Goal: Task Accomplishment & Management: Manage account settings

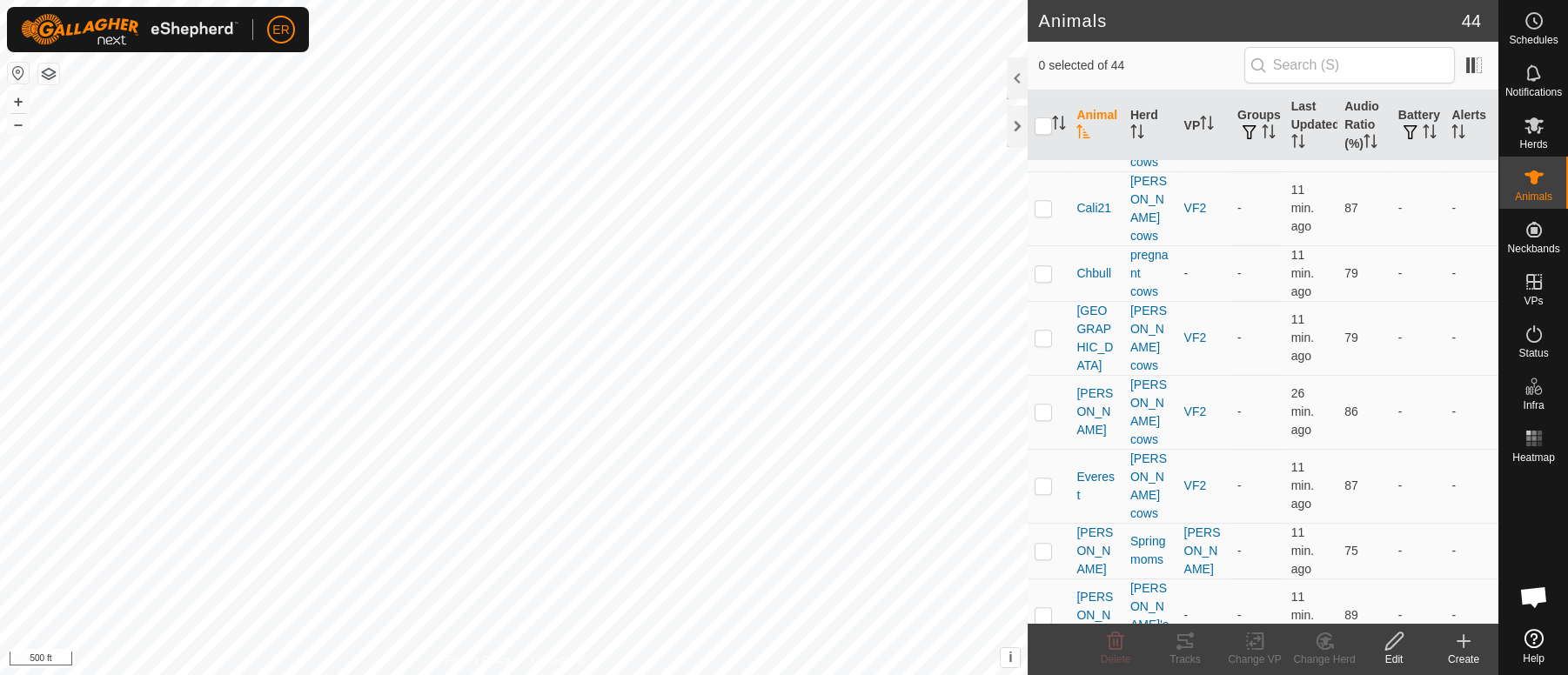
scroll to position [1532, 0]
click at [1046, 604] on p-checkbox at bounding box center [1043, 611] width 18 height 14
checkbox input "true"
click at [1254, 642] on icon at bounding box center [1255, 642] width 22 height 21
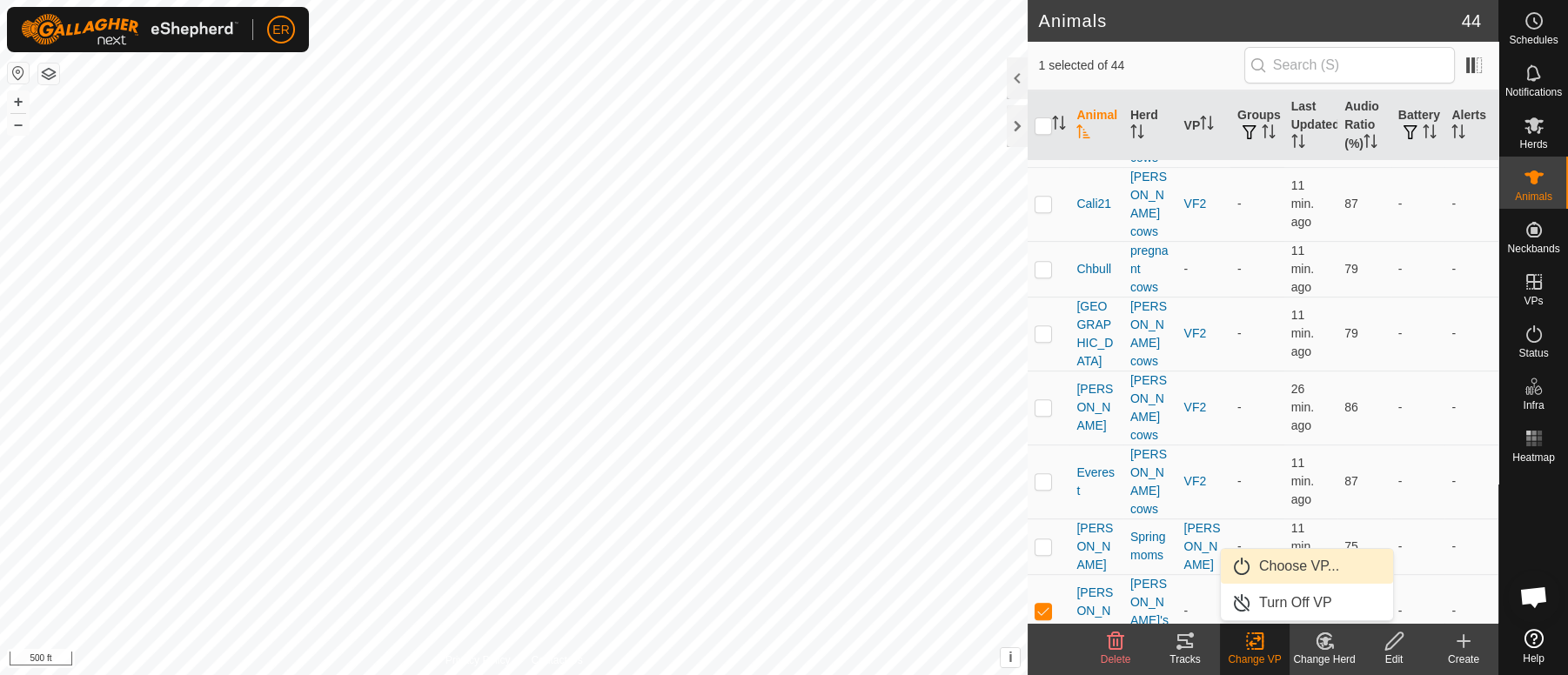
click at [1283, 569] on link "Choose VP..." at bounding box center [1307, 567] width 172 height 35
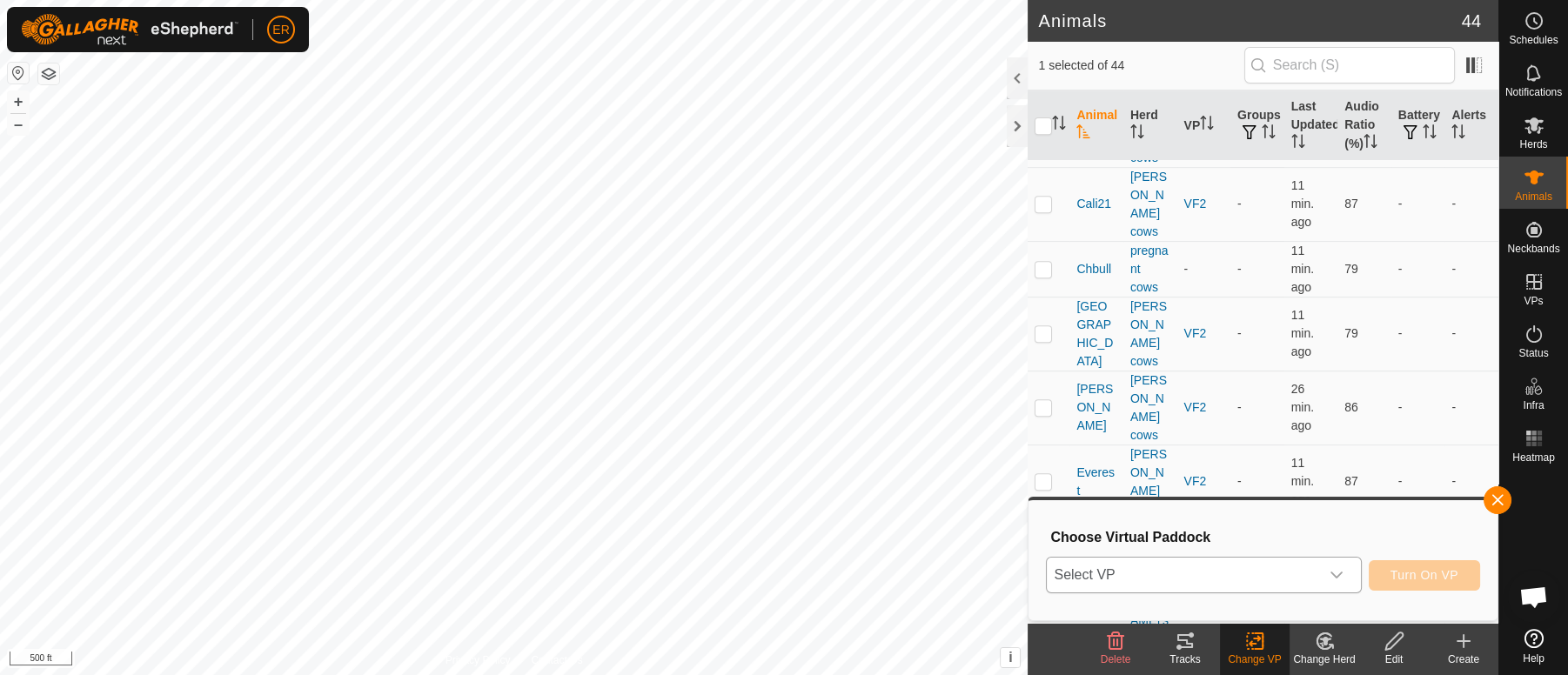
click at [1327, 574] on div "dropdown trigger" at bounding box center [1337, 576] width 35 height 35
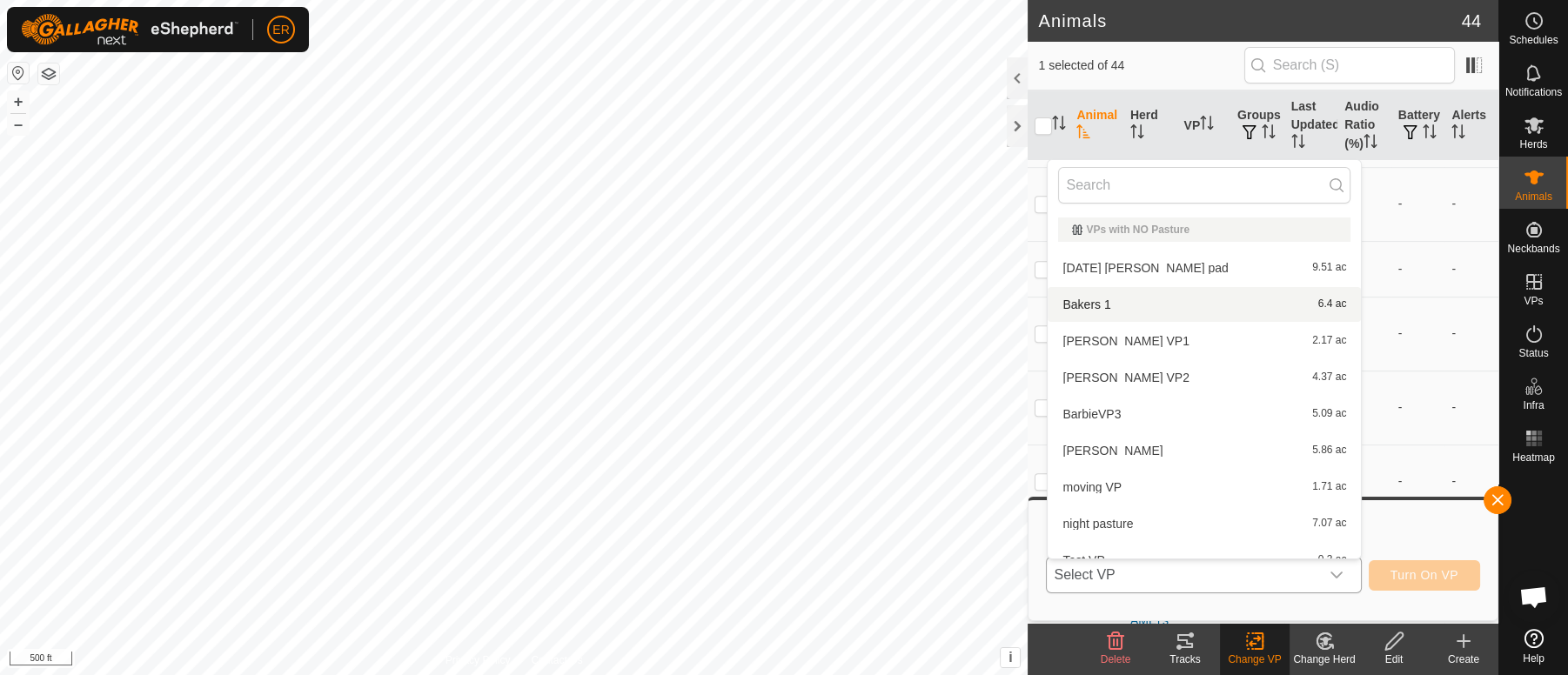
click at [1083, 300] on li "Bakers 1 6.4 ac" at bounding box center [1204, 304] width 313 height 35
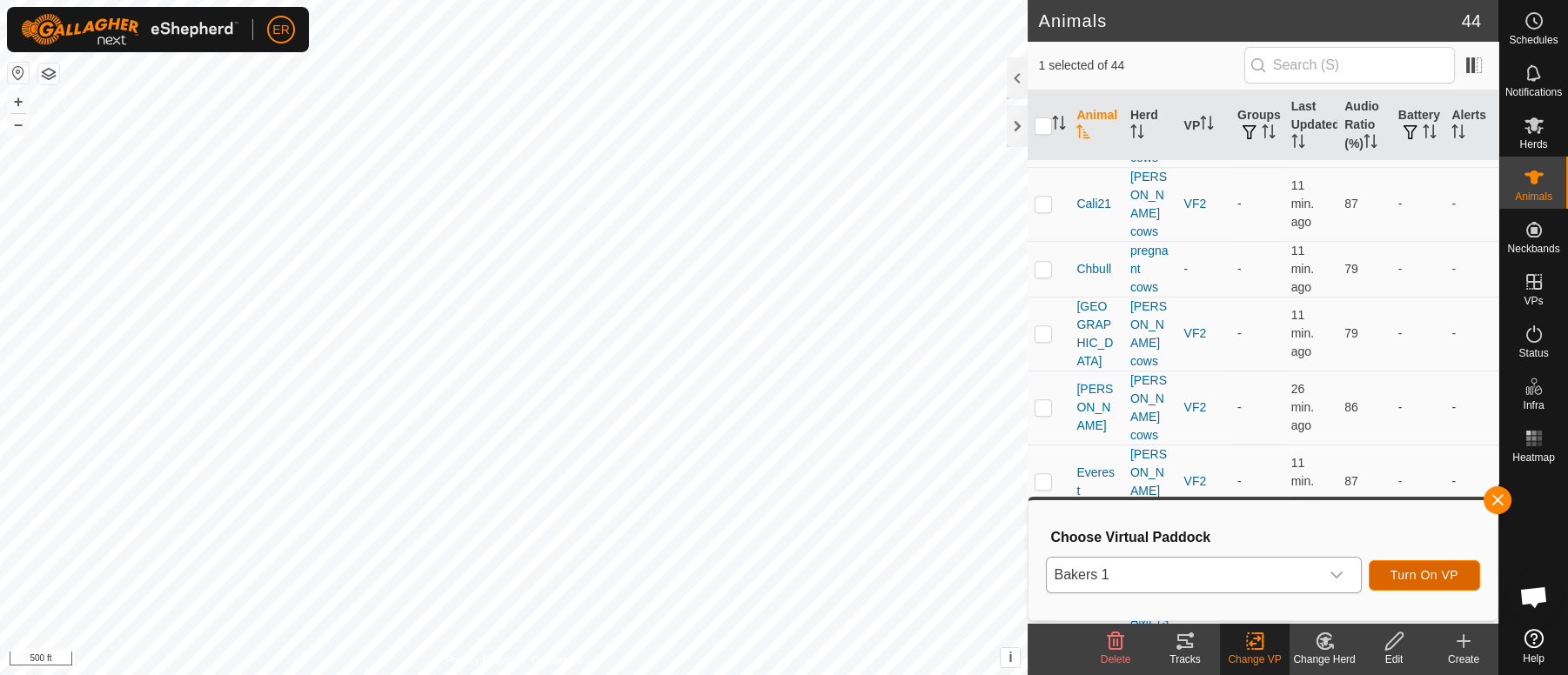
click at [1407, 574] on span "Turn On VP" at bounding box center [1424, 576] width 68 height 14
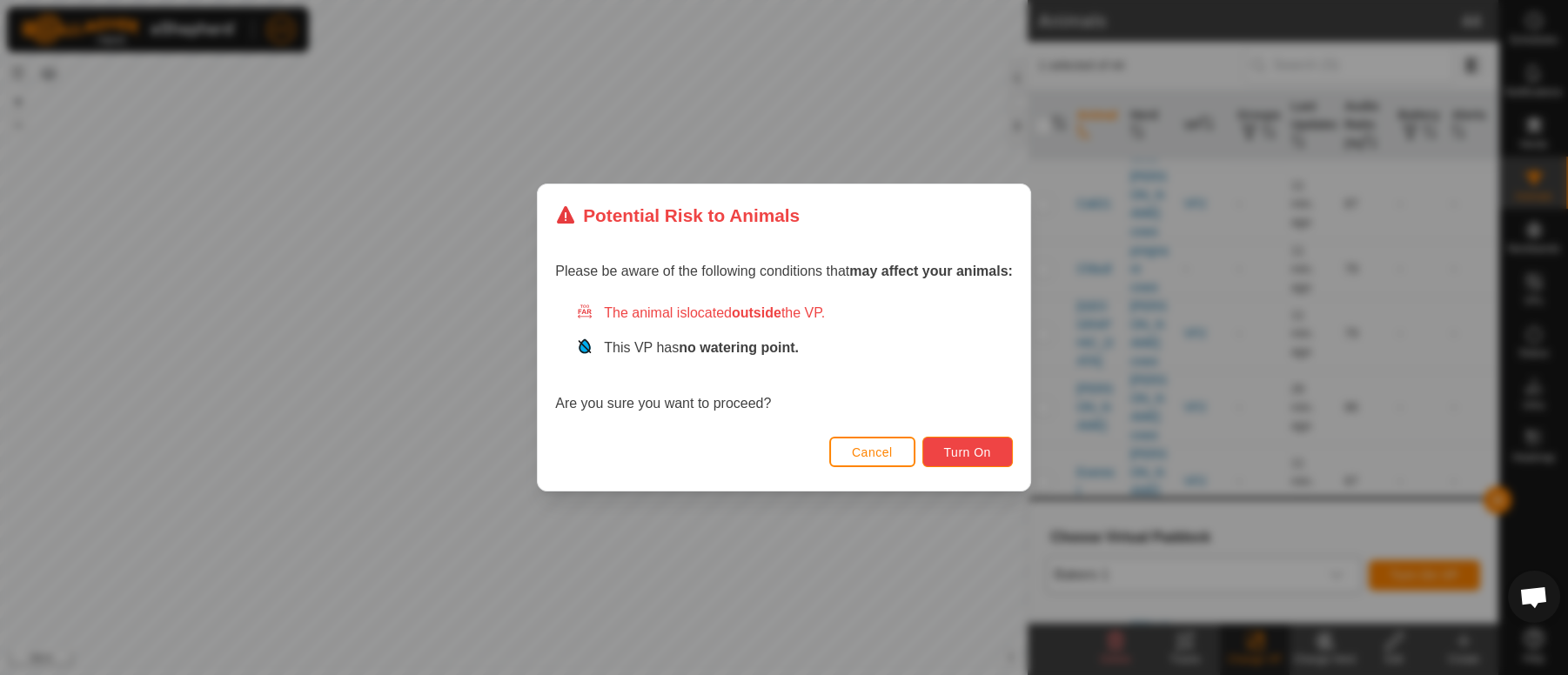
click at [979, 454] on span "Turn On" at bounding box center [967, 452] width 47 height 14
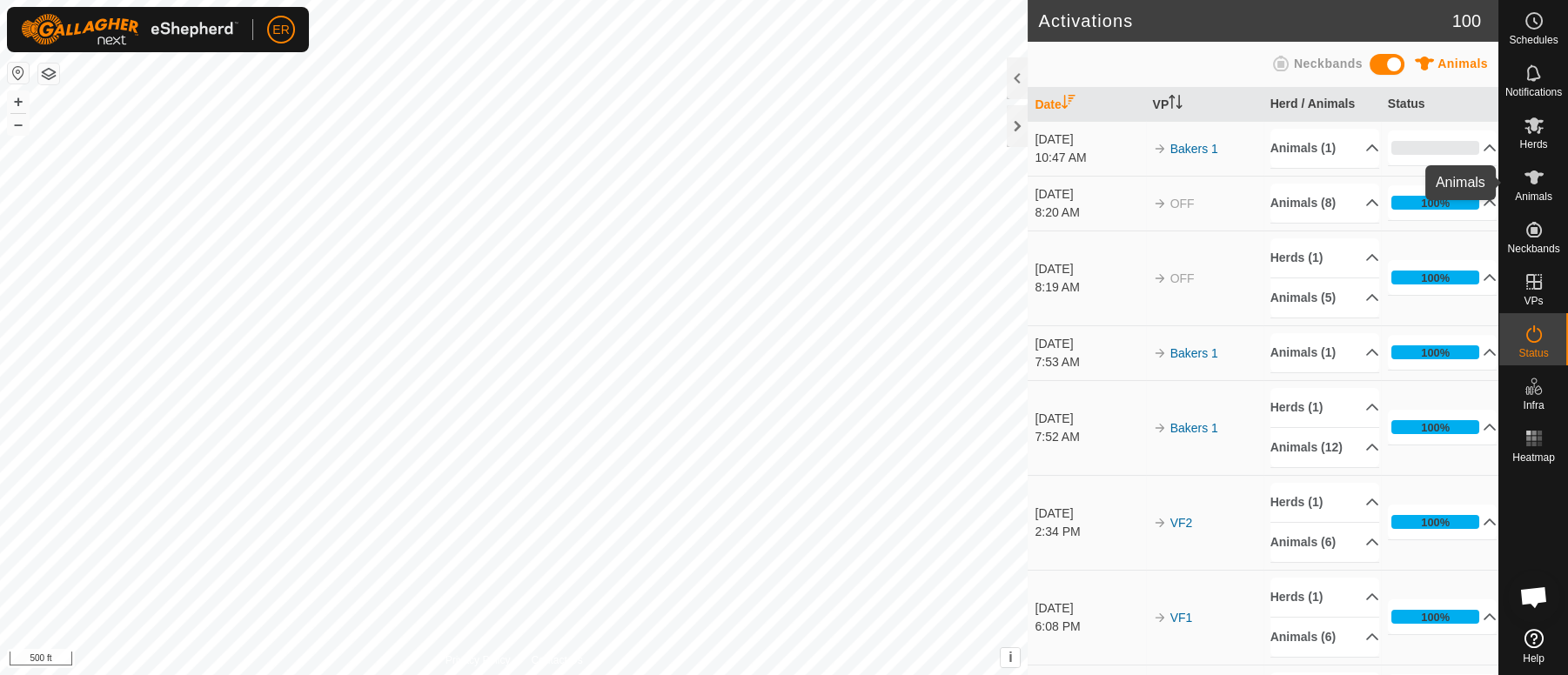
click at [1524, 172] on icon at bounding box center [1534, 178] width 21 height 21
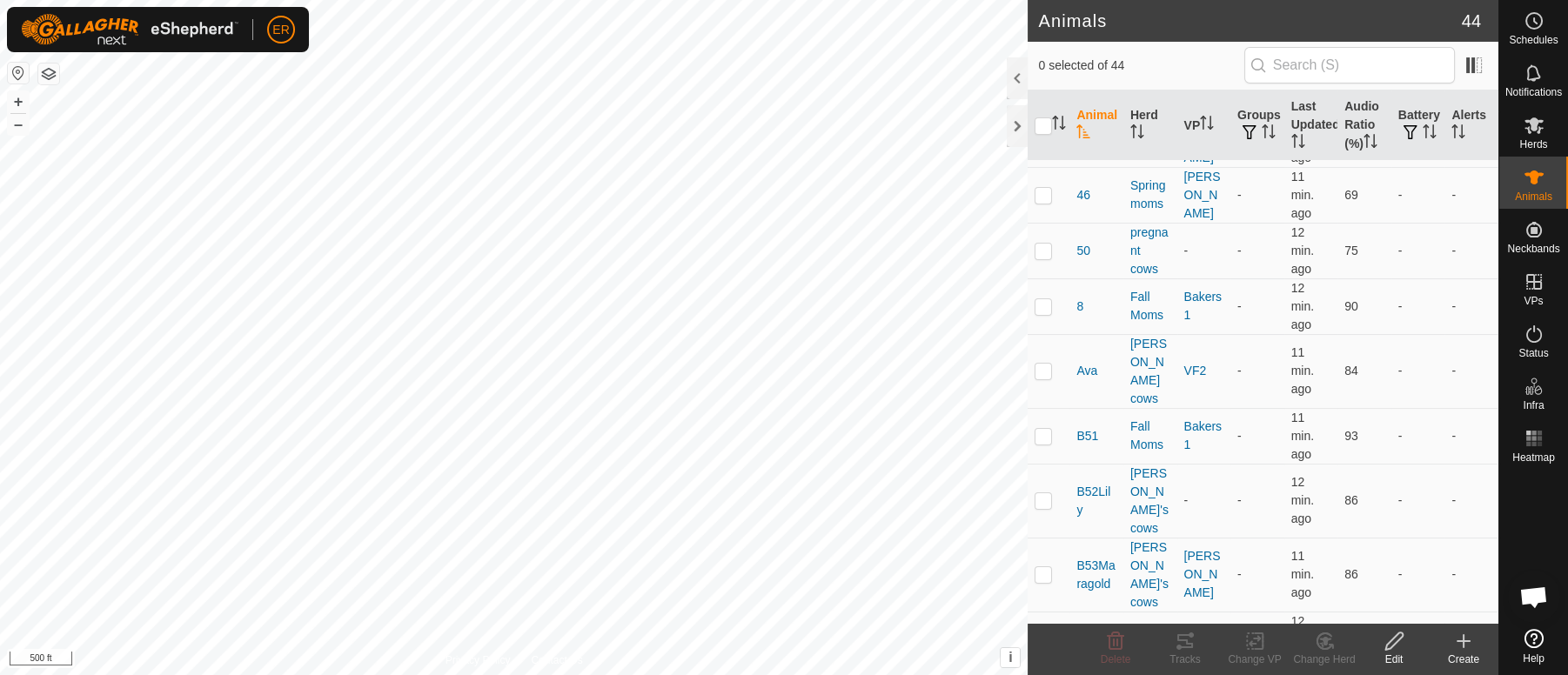
scroll to position [782, 0]
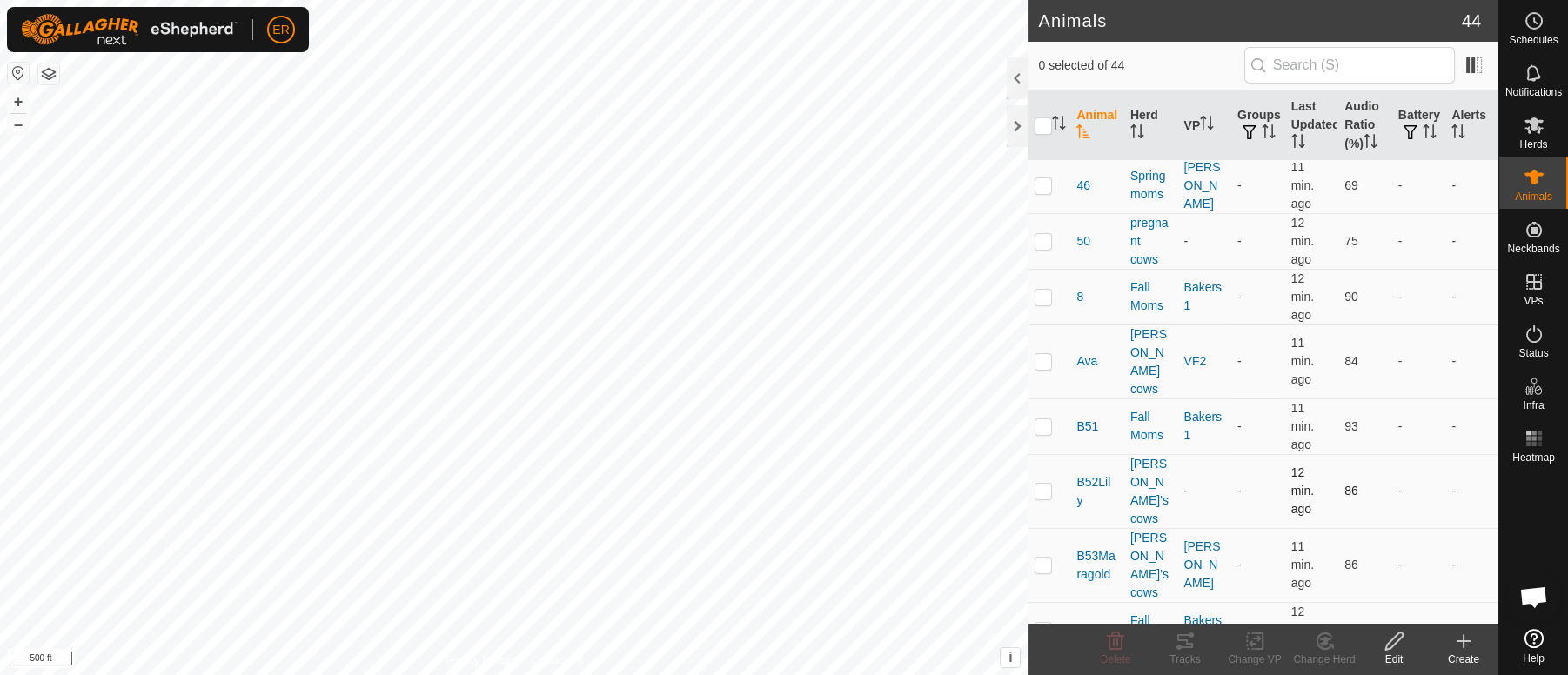
click at [1044, 484] on p-checkbox at bounding box center [1043, 491] width 18 height 14
checkbox input "true"
click at [1251, 642] on icon at bounding box center [1255, 642] width 12 height 11
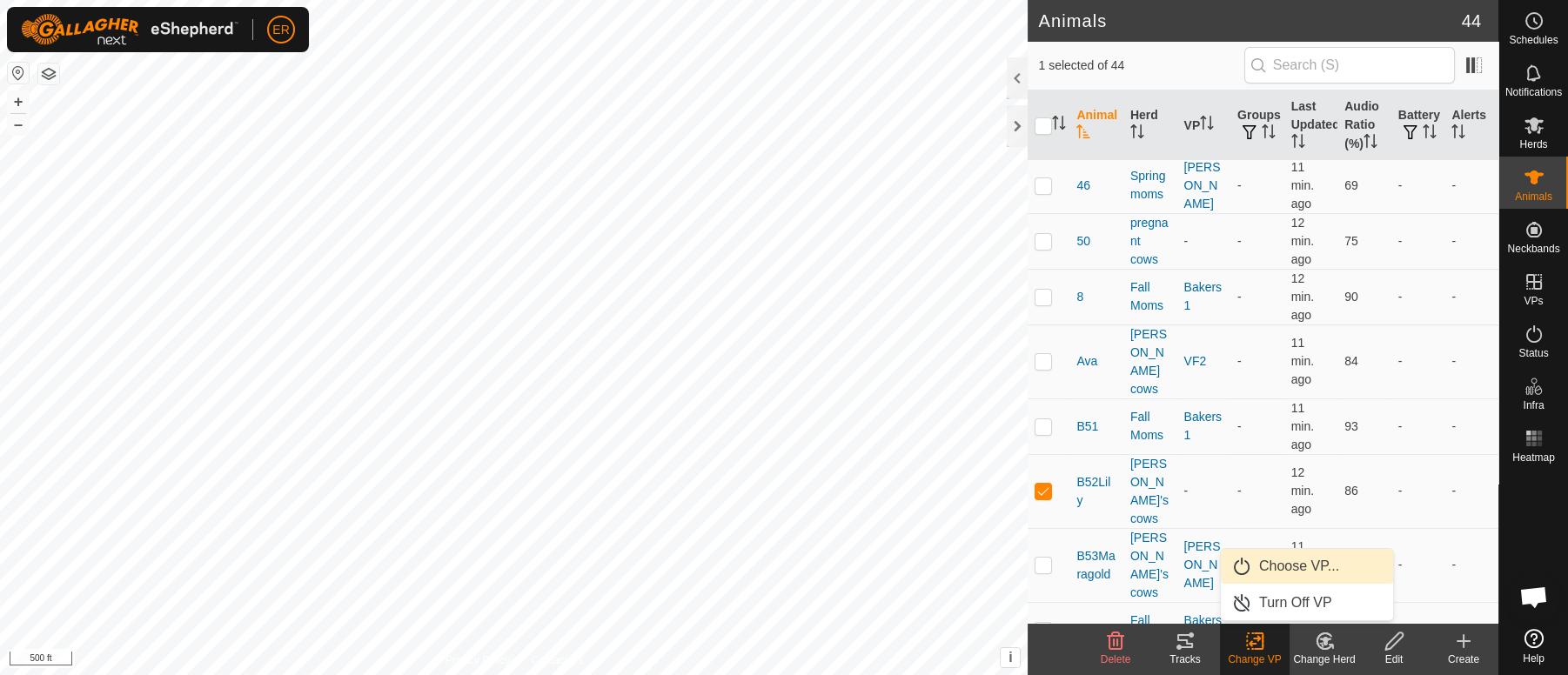
click at [1267, 563] on link "Choose VP..." at bounding box center [1307, 567] width 172 height 35
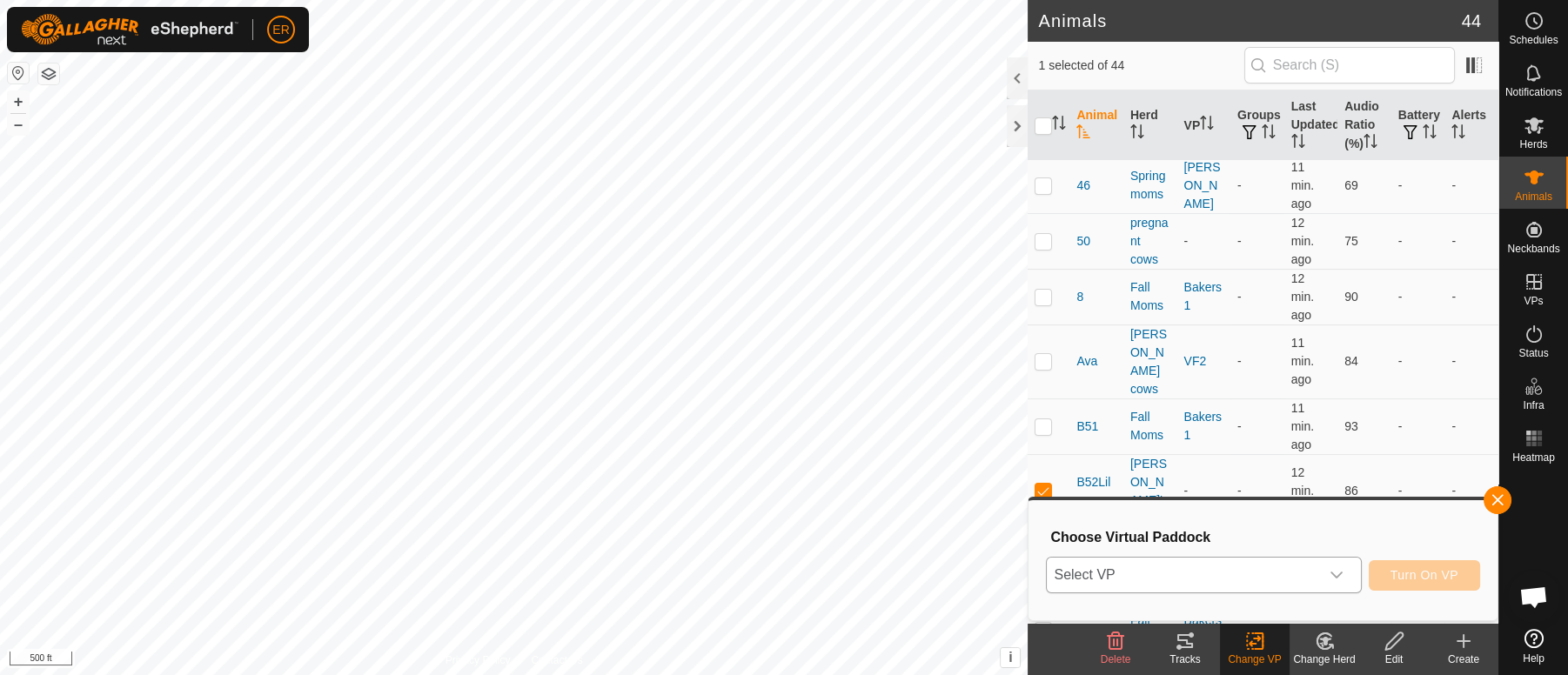
click at [1330, 573] on icon "dropdown trigger" at bounding box center [1337, 576] width 12 height 7
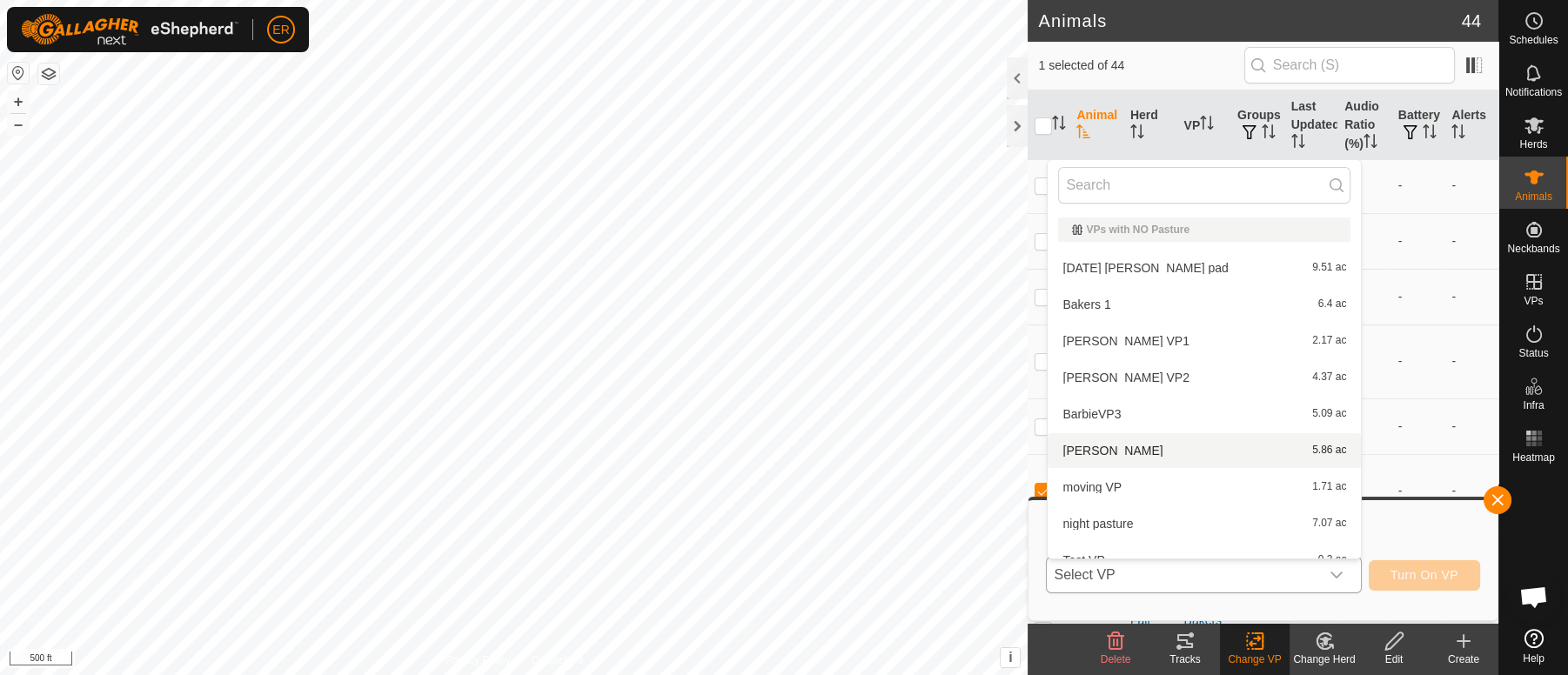
scroll to position [18, 0]
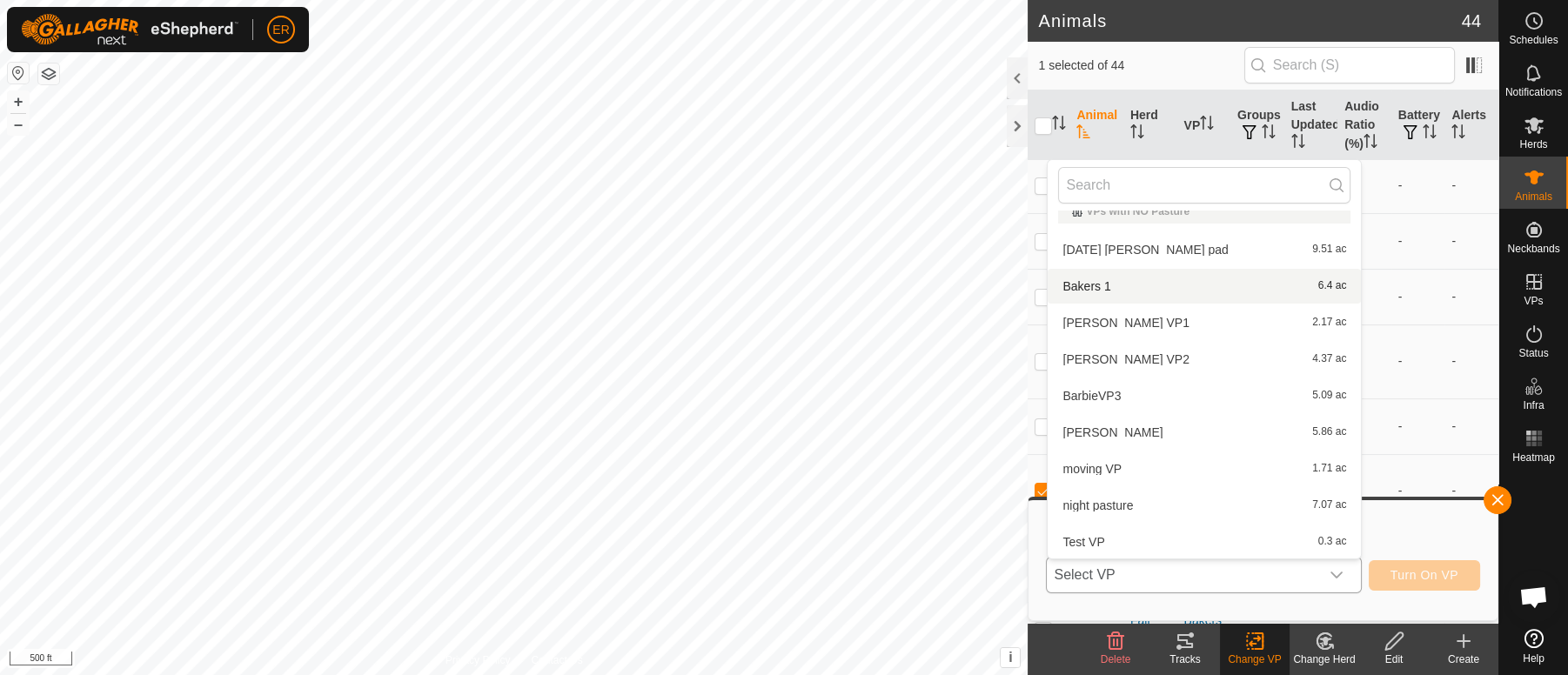
click at [1090, 290] on li "Bakers 1 6.4 ac" at bounding box center [1204, 286] width 313 height 35
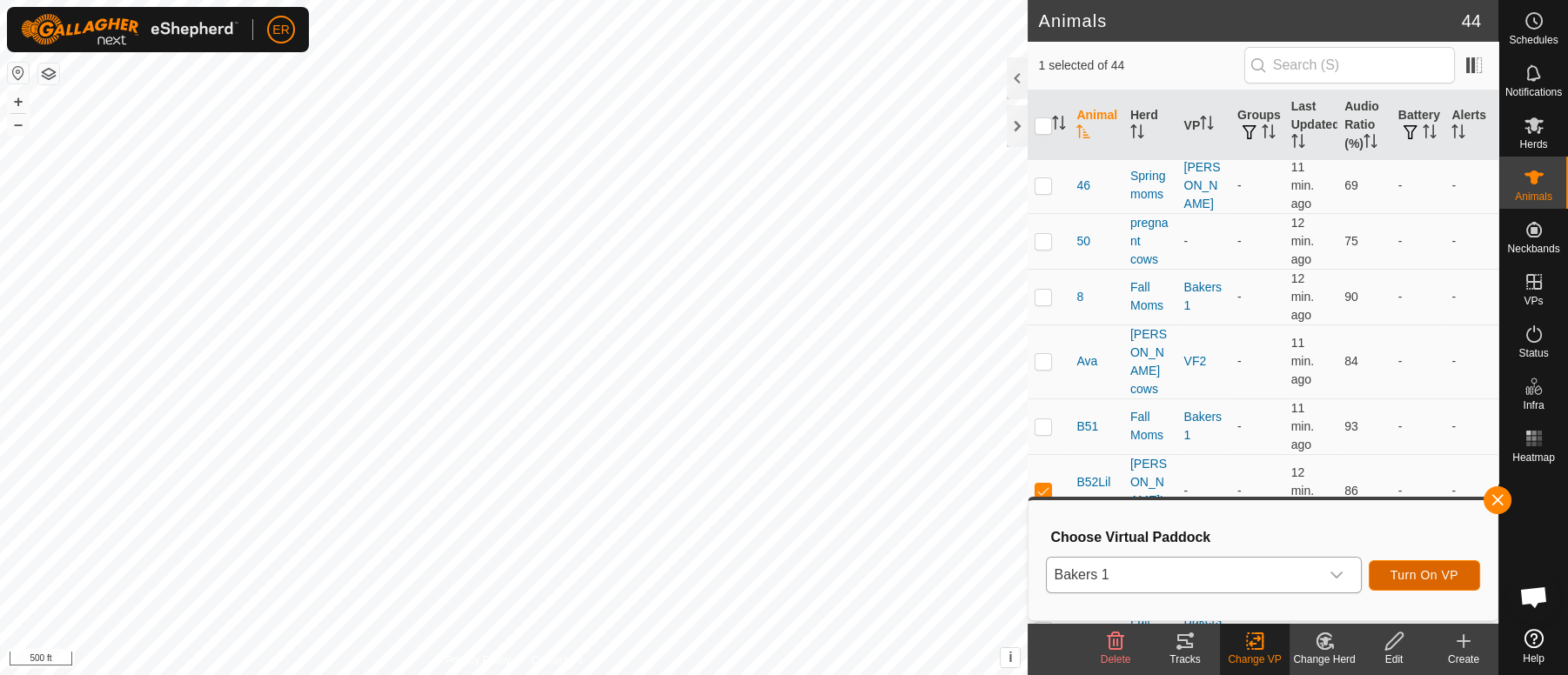
click at [1405, 574] on span "Turn On VP" at bounding box center [1424, 576] width 68 height 14
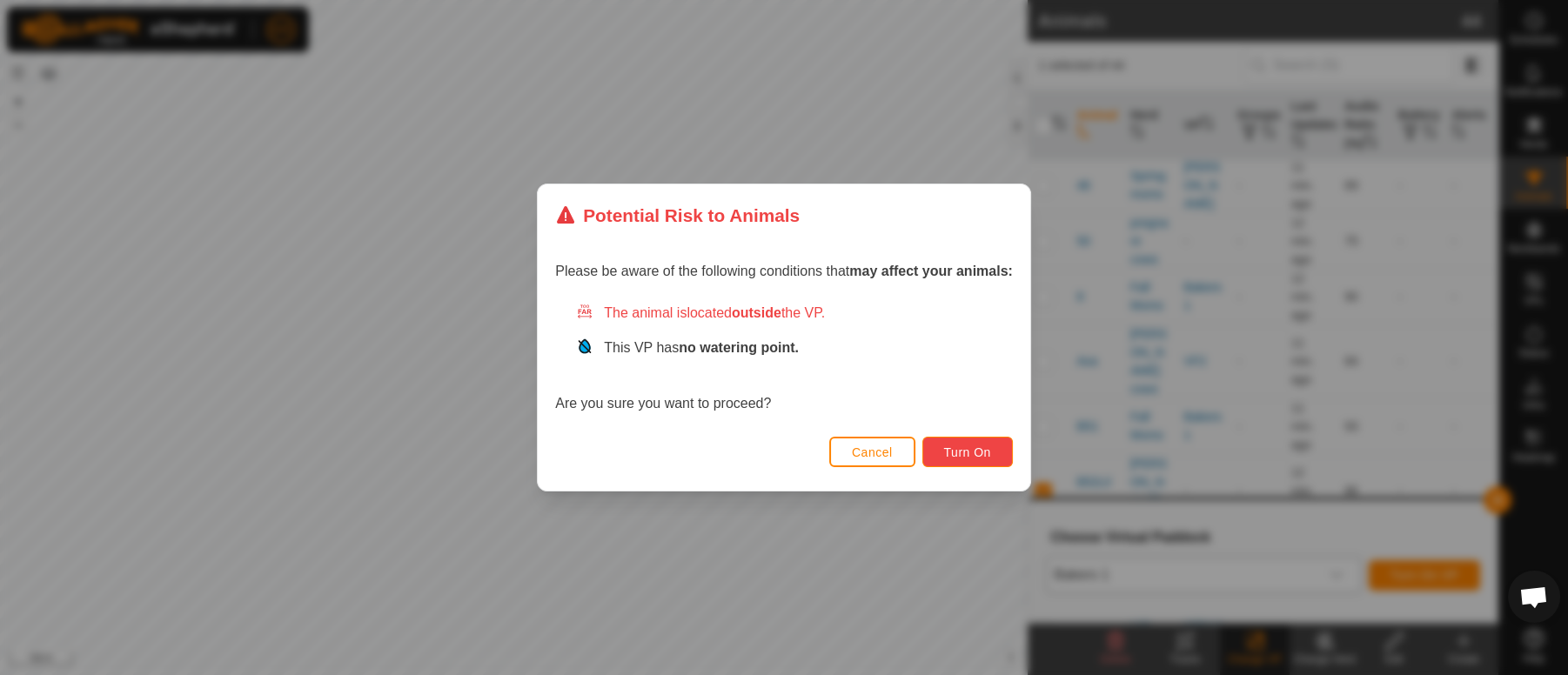
click at [966, 451] on span "Turn On" at bounding box center [967, 452] width 47 height 14
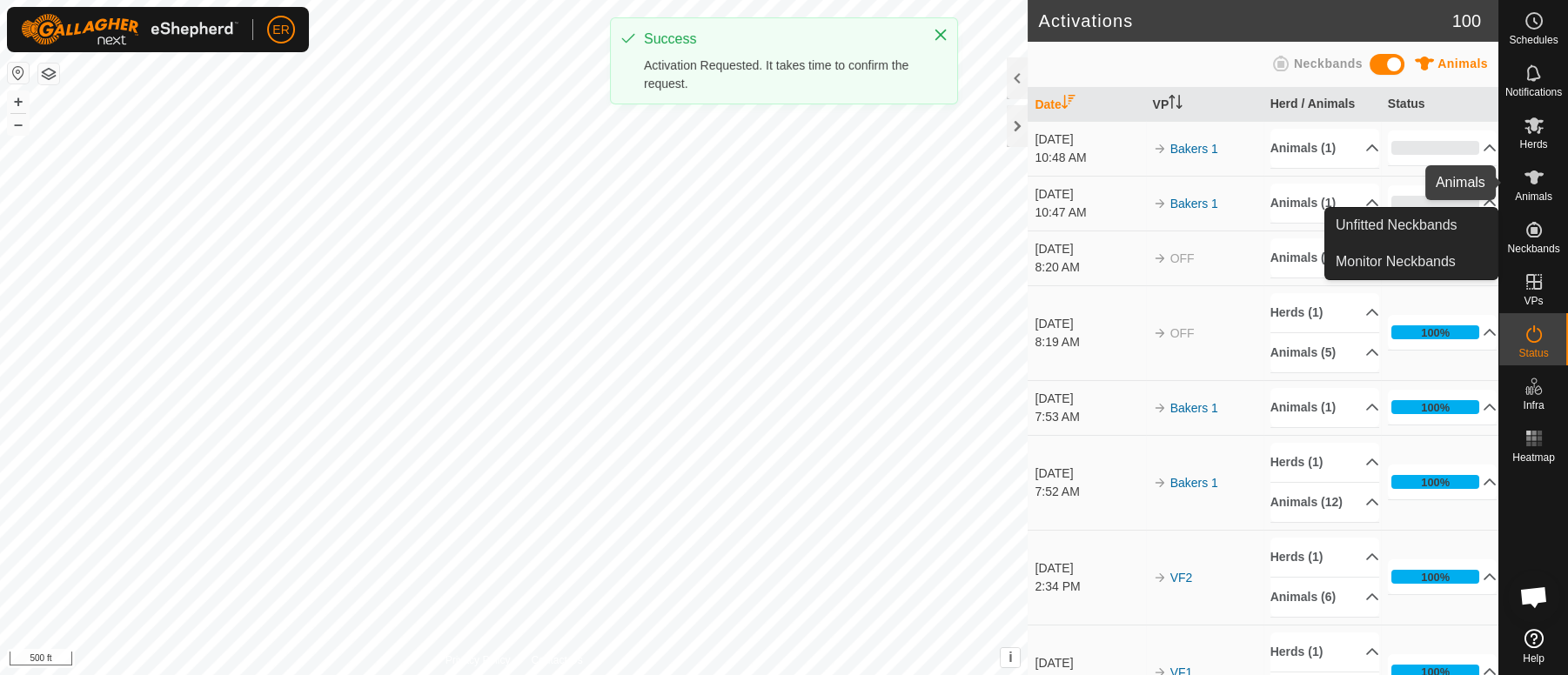
click at [1528, 179] on icon at bounding box center [1534, 178] width 21 height 21
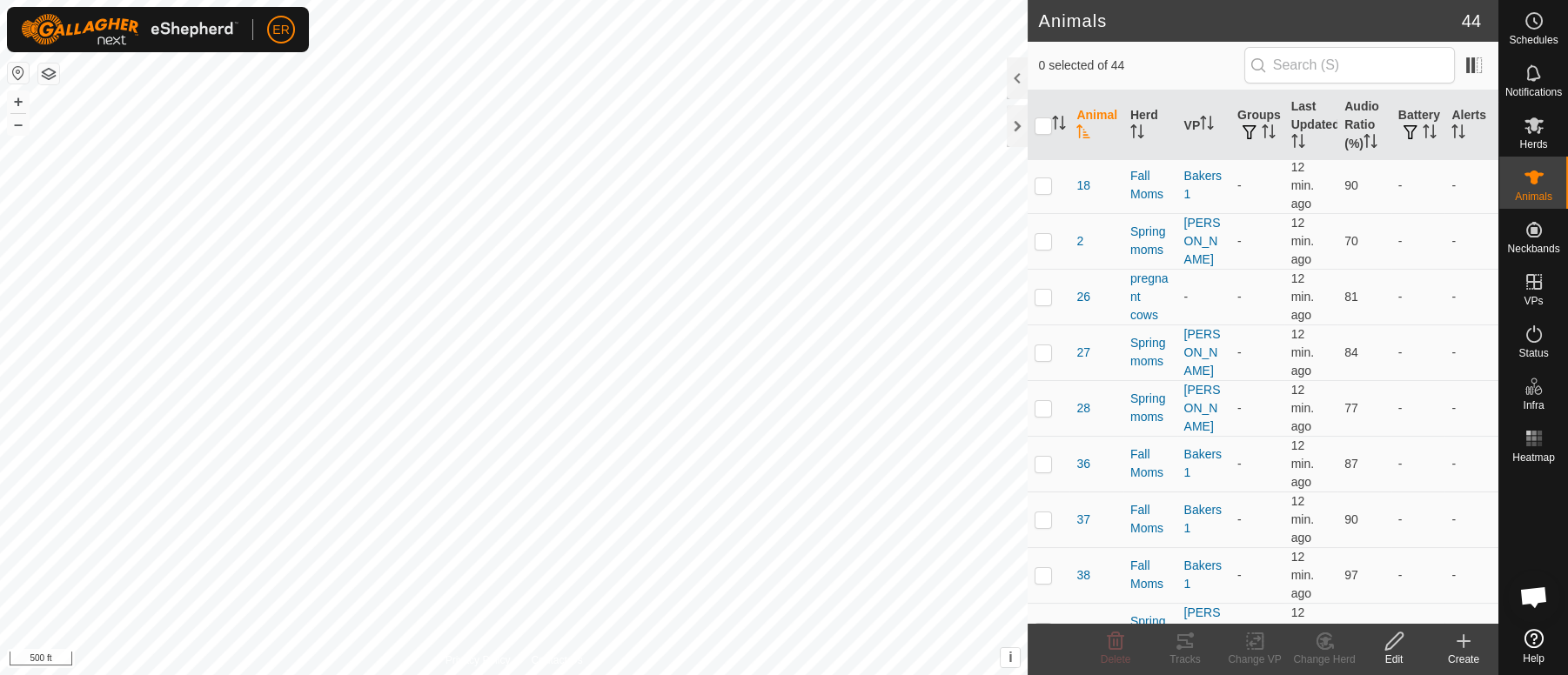
scroll to position [110, 0]
click at [1039, 298] on p-checkbox at bounding box center [1043, 301] width 18 height 14
checkbox input "true"
click at [1389, 643] on icon at bounding box center [1394, 642] width 22 height 21
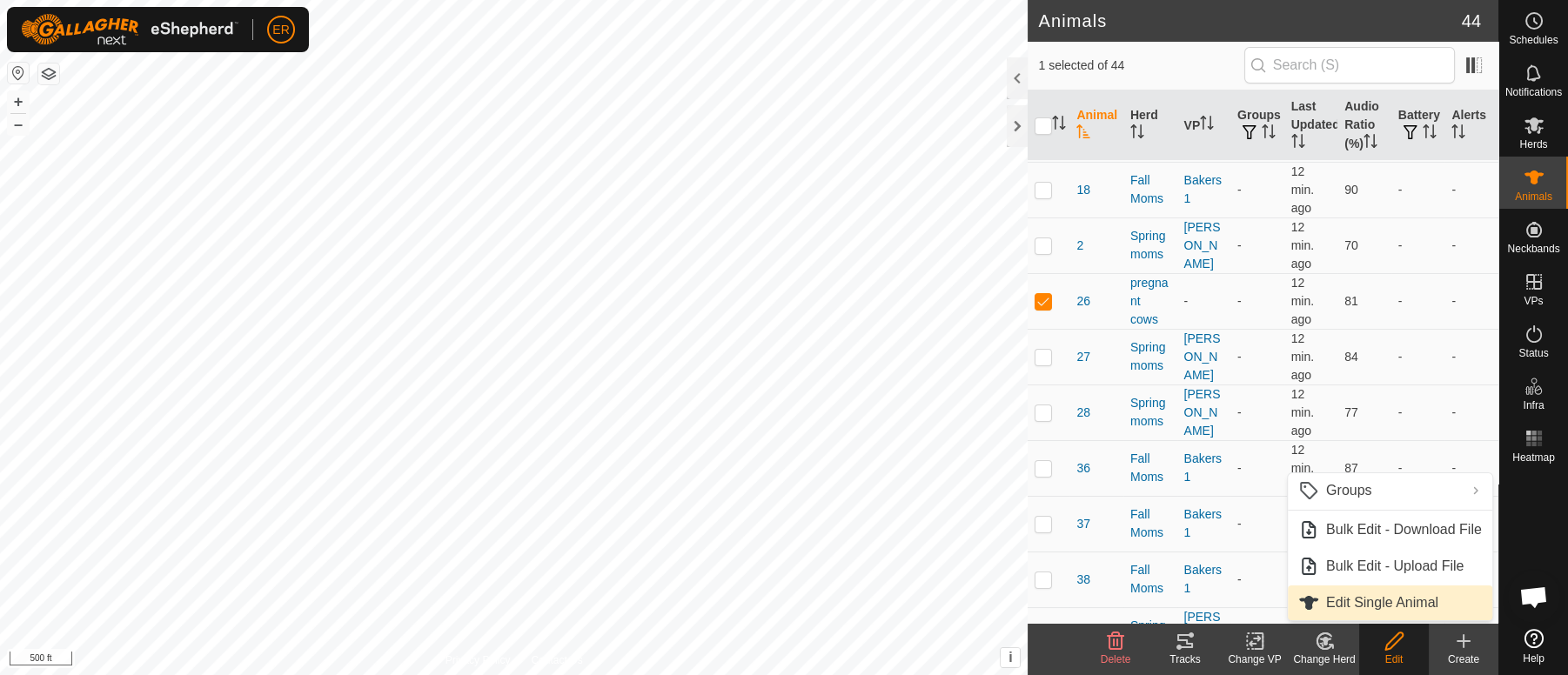
click at [1356, 600] on link "Edit Single Animal" at bounding box center [1389, 603] width 204 height 35
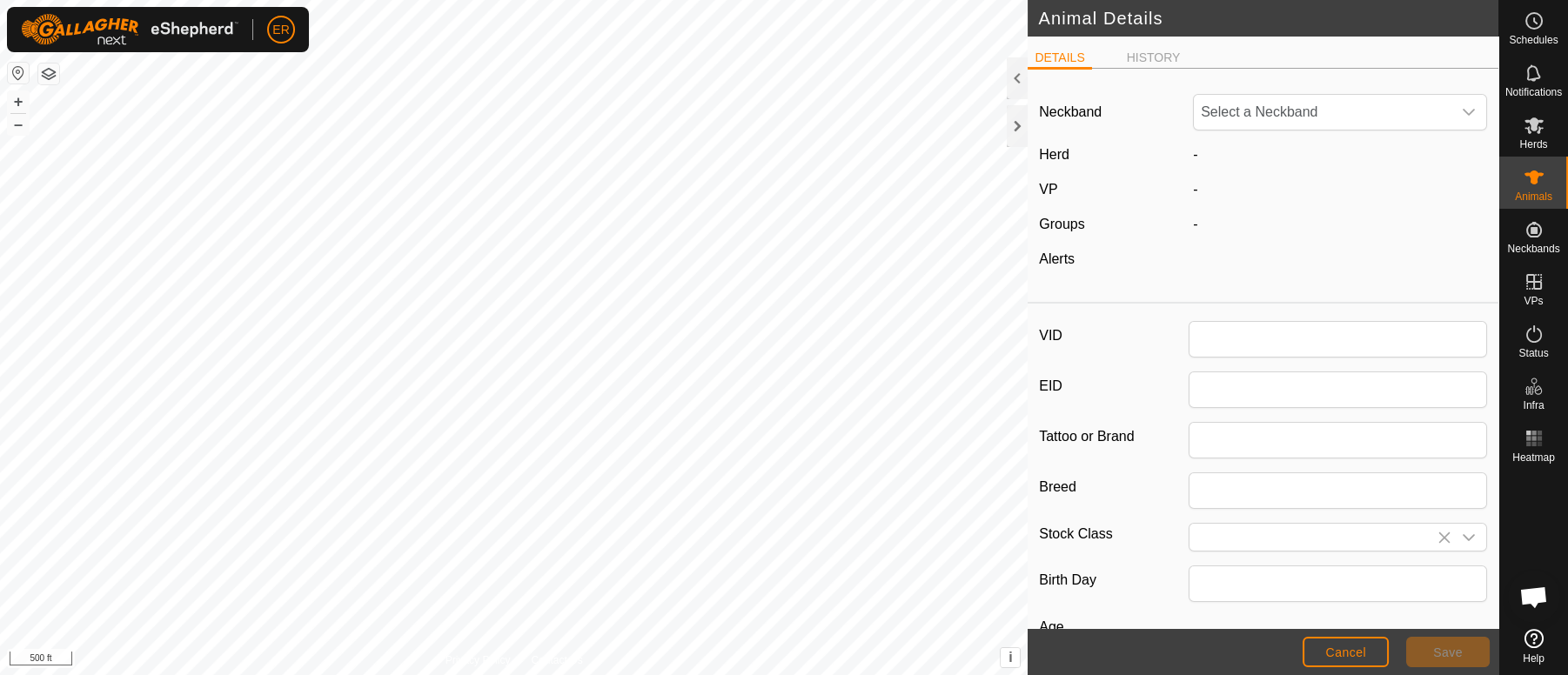
type input "26"
type input "0"
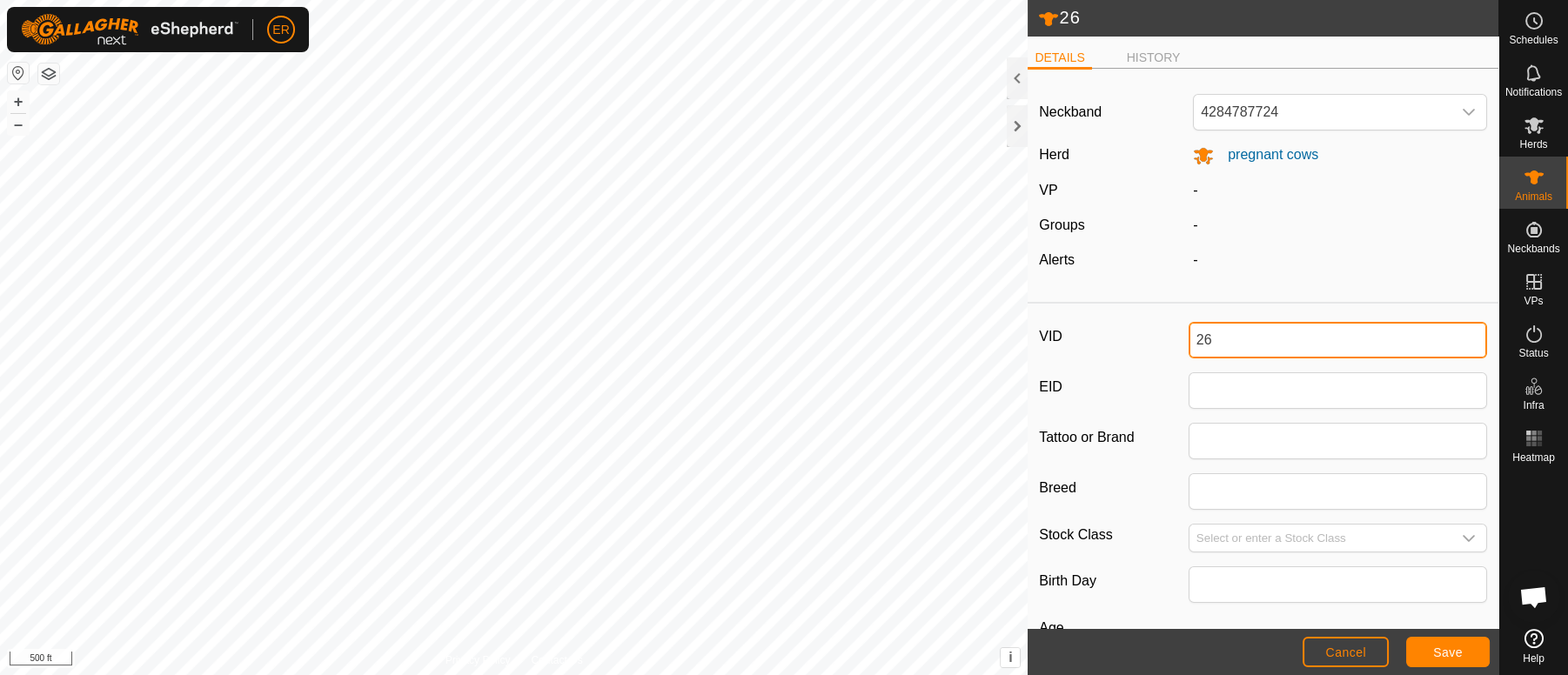
click at [1188, 342] on input "26" at bounding box center [1337, 341] width 298 height 37
click at [1448, 655] on span "Save" at bounding box center [1447, 653] width 30 height 14
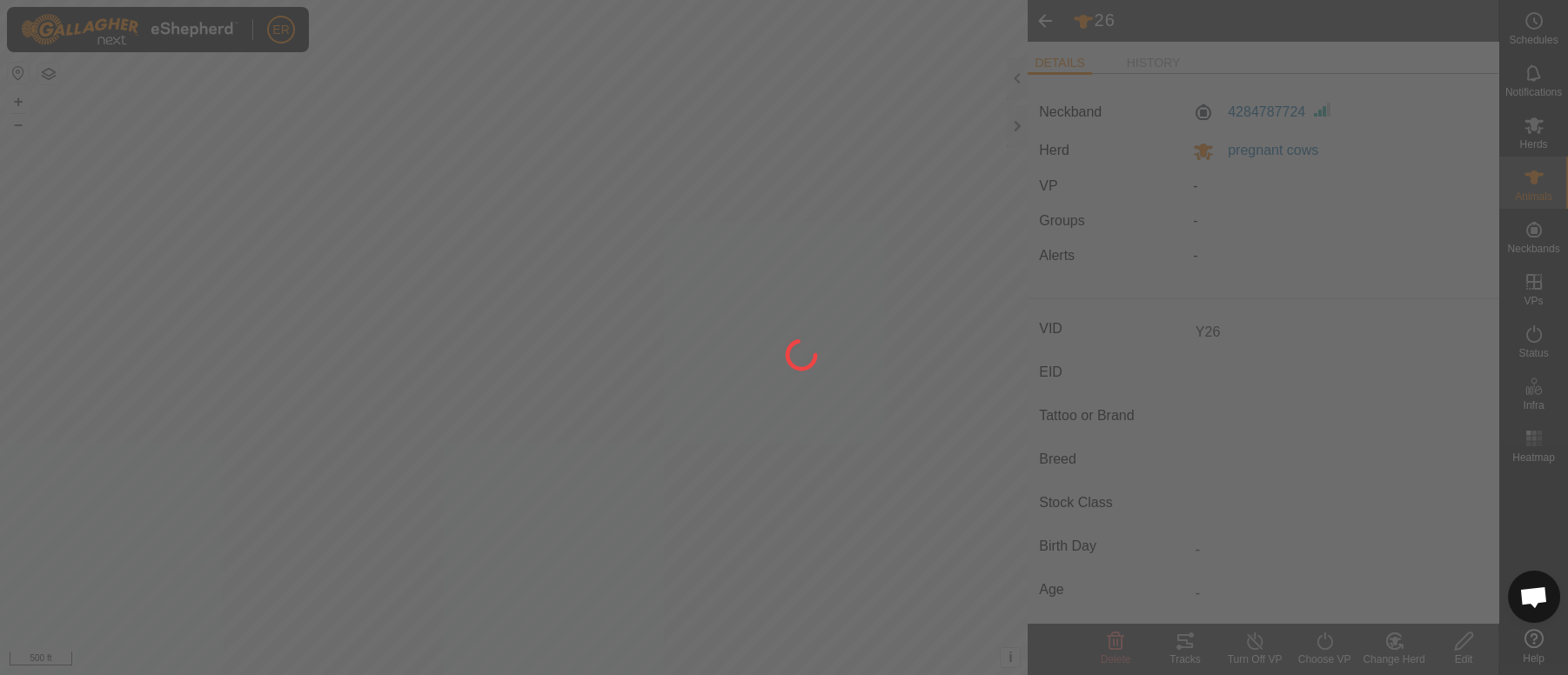
type input "26"
type input "-"
type input "0 kg"
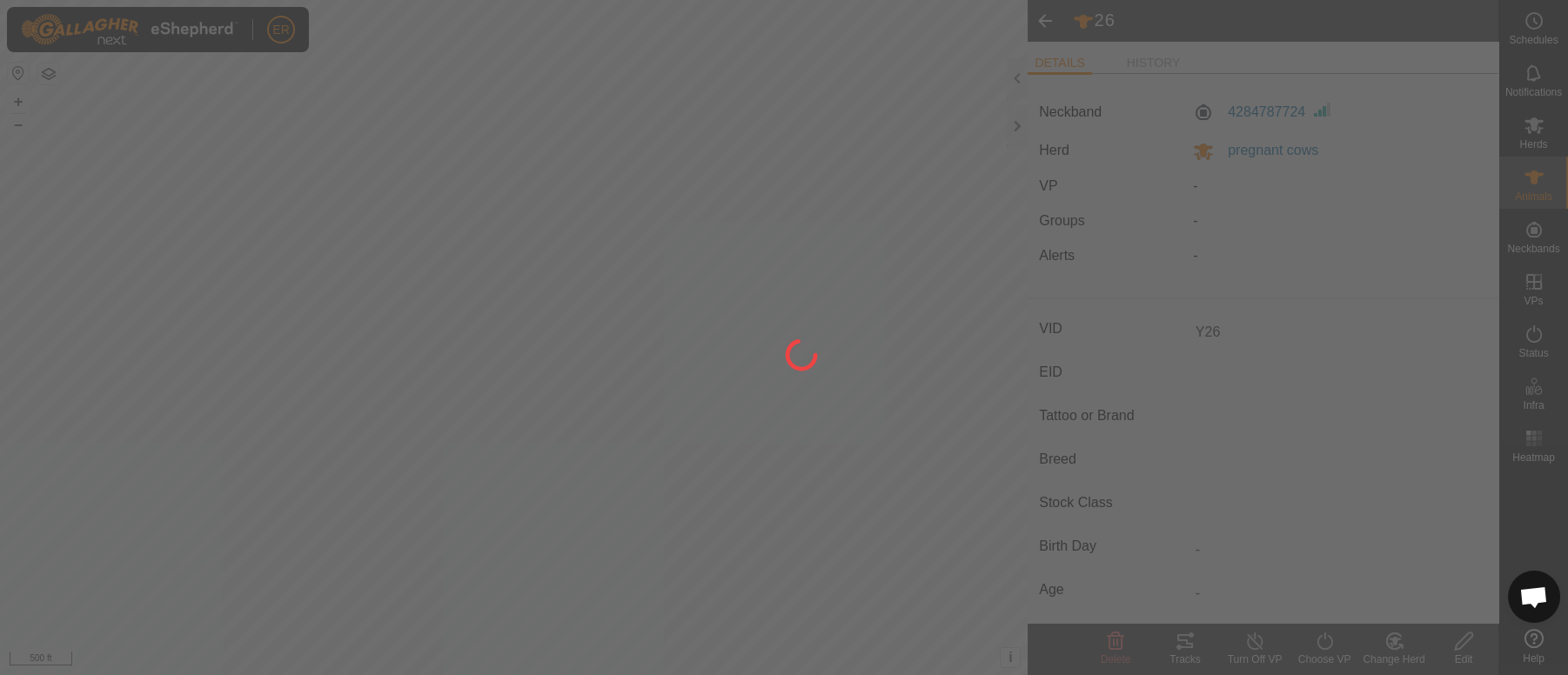
type input "-"
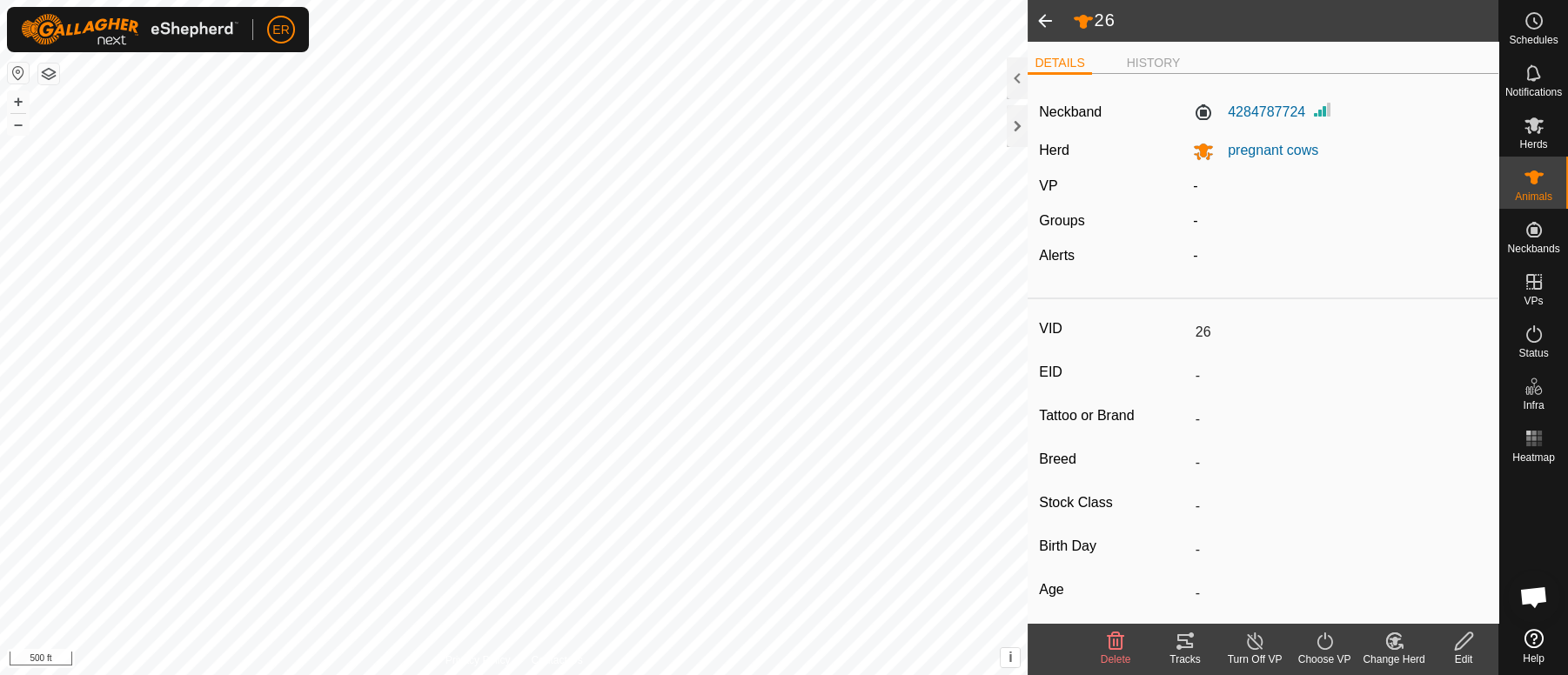
type input "Y26"
click at [1529, 172] on icon at bounding box center [1534, 178] width 19 height 14
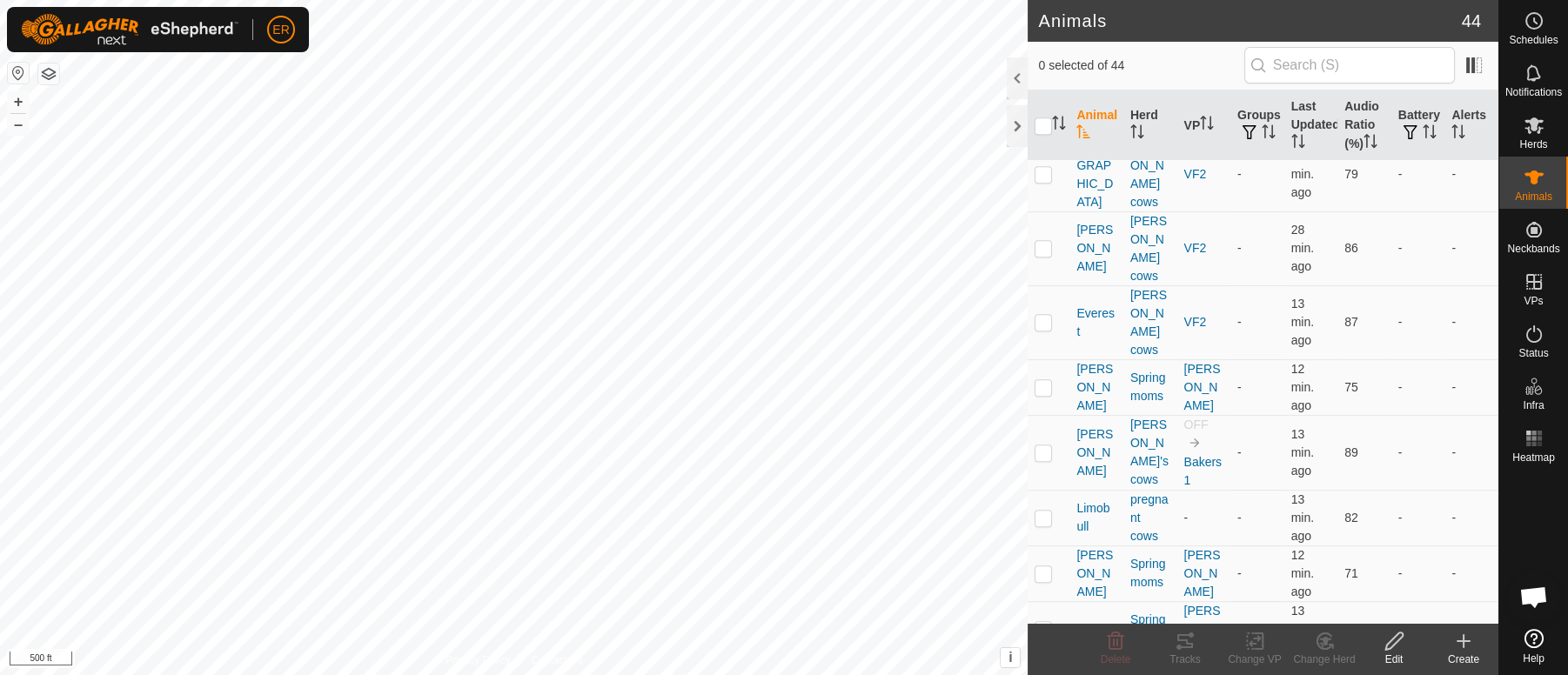
scroll to position [1688, 0]
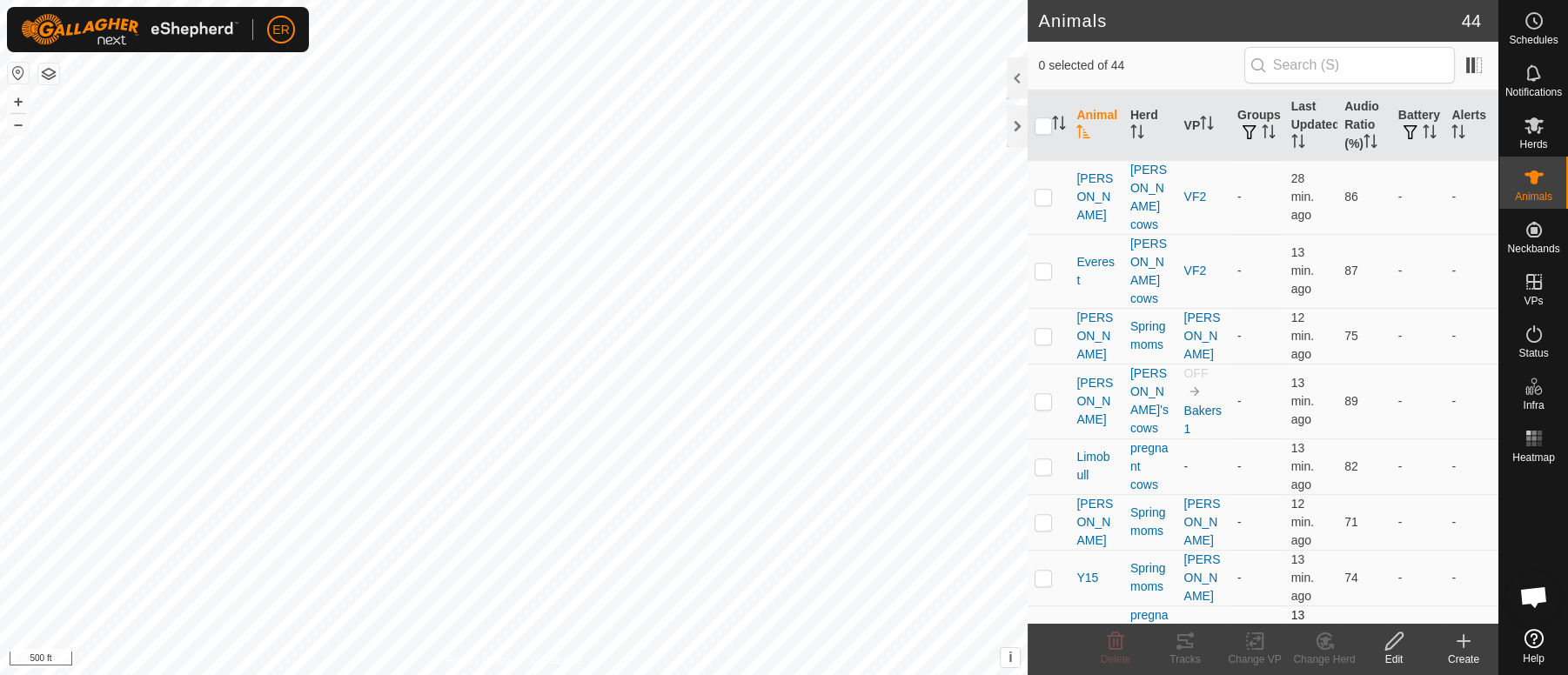
click at [1041, 627] on p-checkbox at bounding box center [1043, 634] width 18 height 14
click at [1327, 639] on icon at bounding box center [1325, 642] width 12 height 9
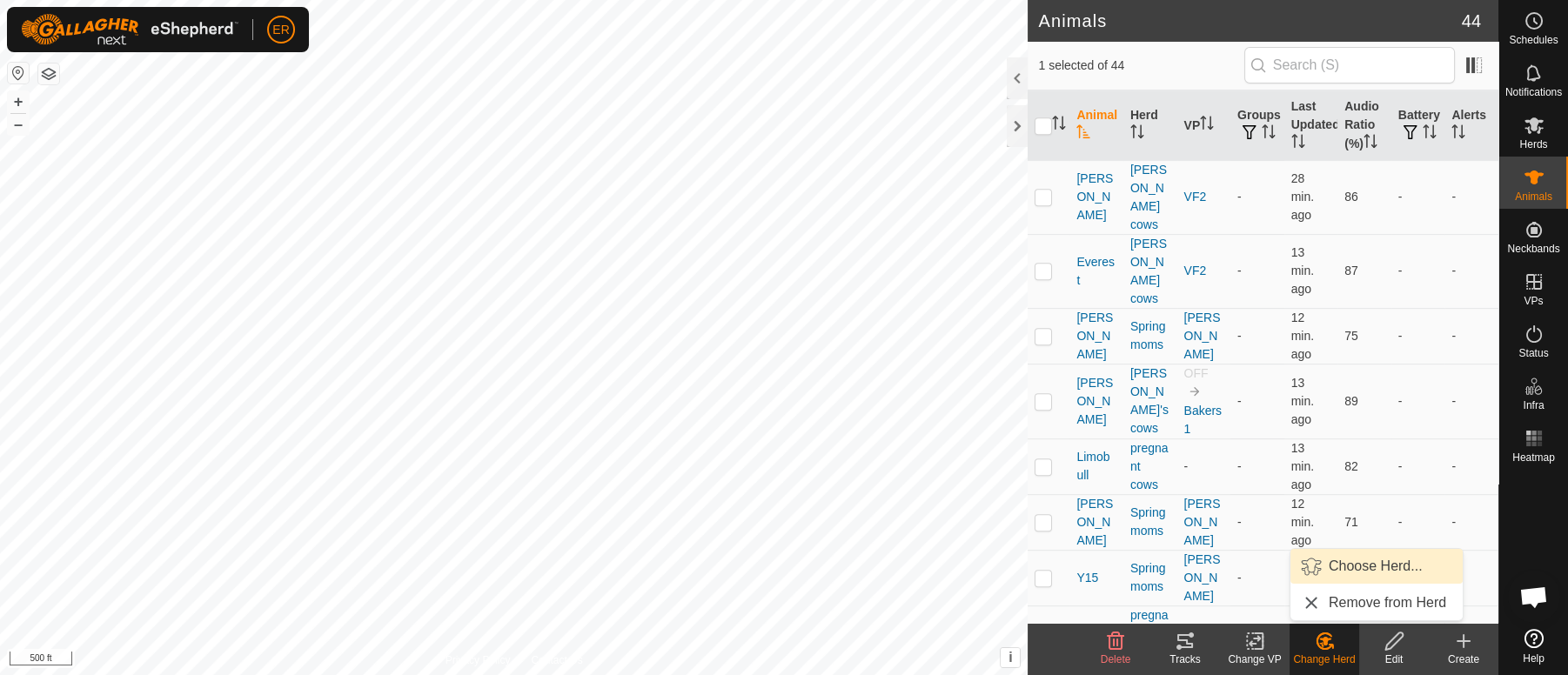
click at [1350, 567] on link "Choose Herd..." at bounding box center [1376, 567] width 172 height 35
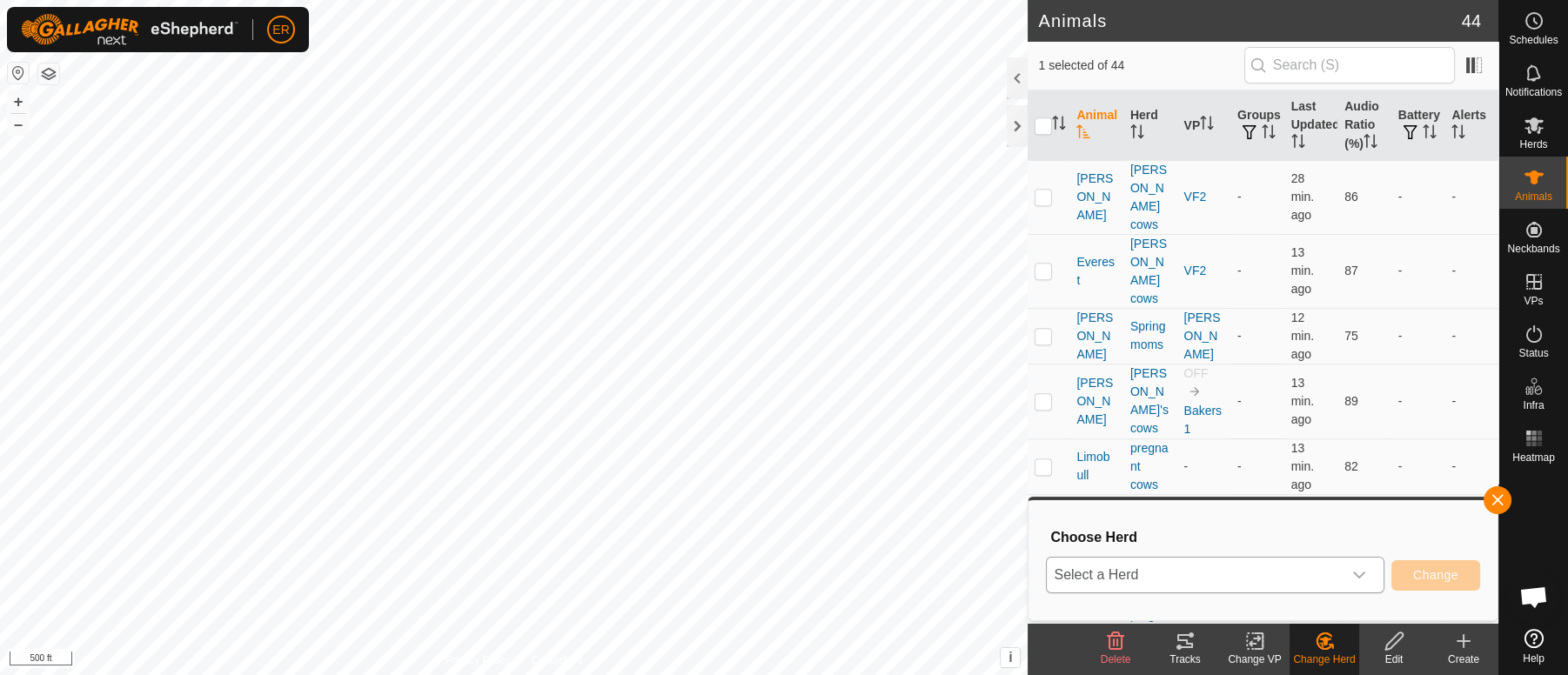
click at [1362, 576] on icon "dropdown trigger" at bounding box center [1359, 576] width 14 height 14
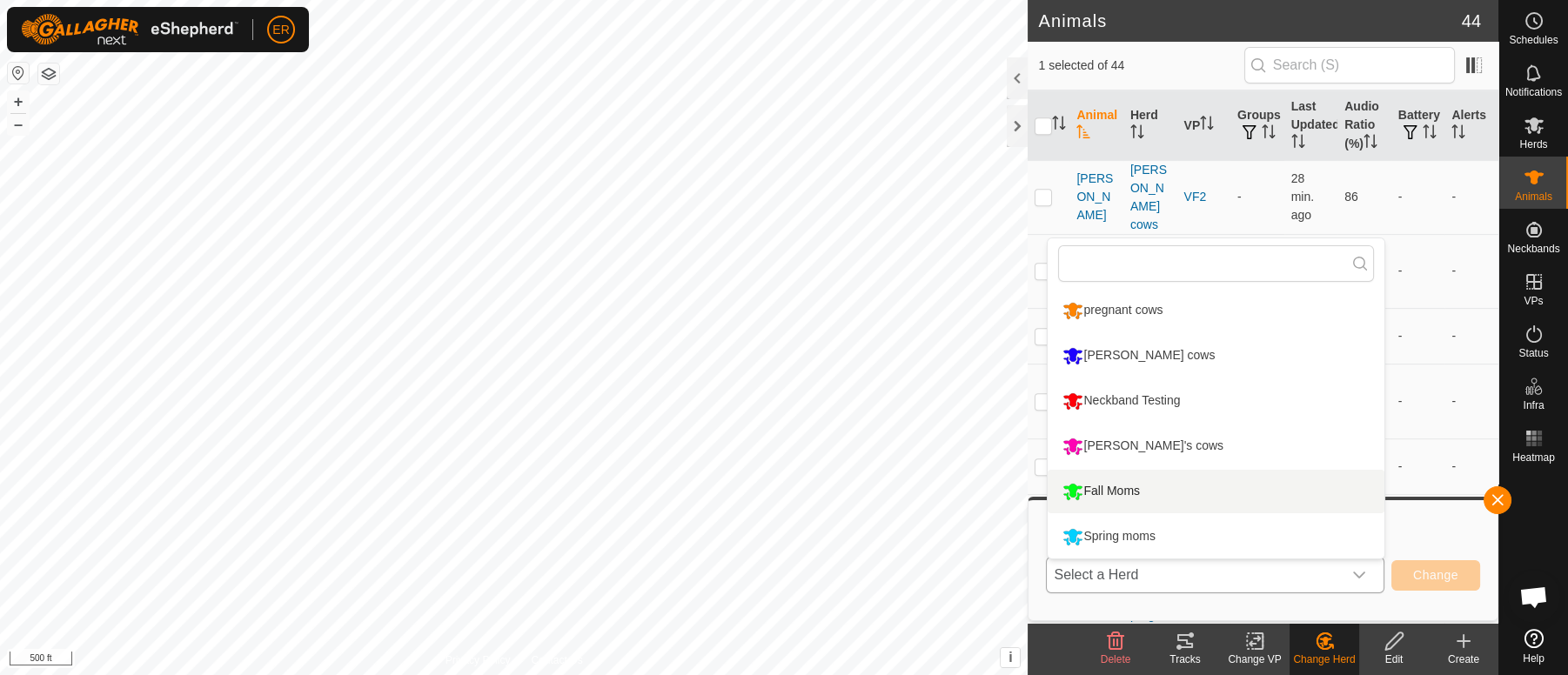
click at [1070, 495] on li "Fall Moms" at bounding box center [1215, 491] width 337 height 43
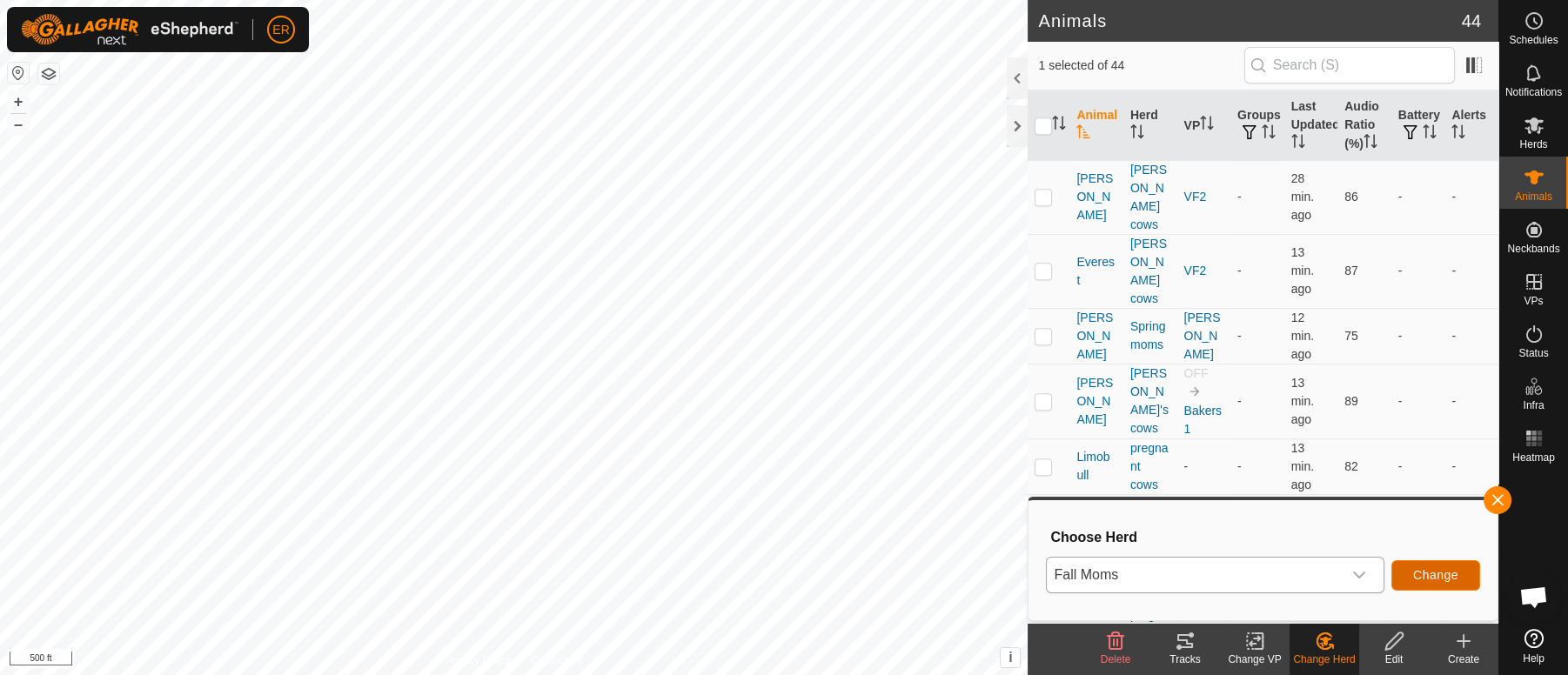
click at [1407, 574] on button "Change" at bounding box center [1435, 576] width 89 height 31
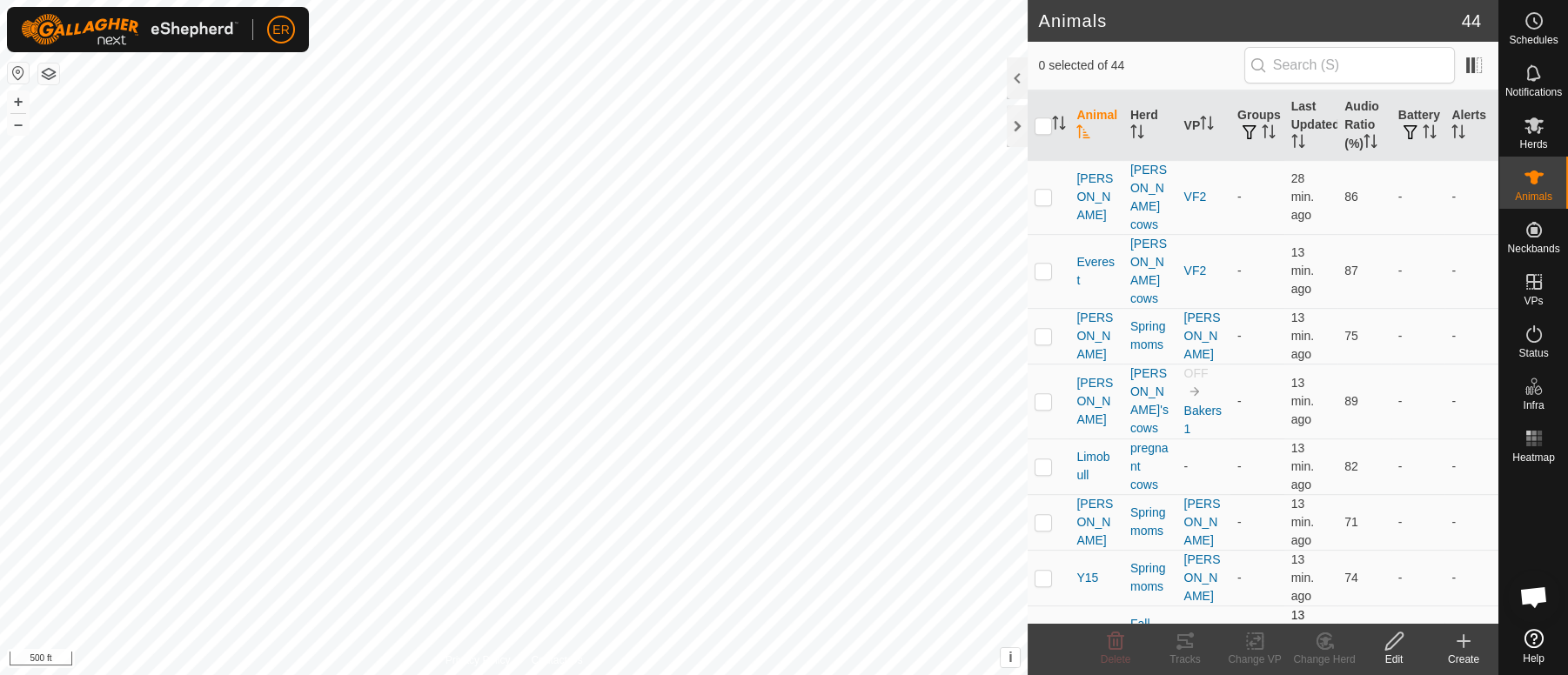
click at [1037, 627] on p-checkbox at bounding box center [1043, 634] width 18 height 14
checkbox input "true"
click at [1253, 642] on icon at bounding box center [1255, 642] width 22 height 21
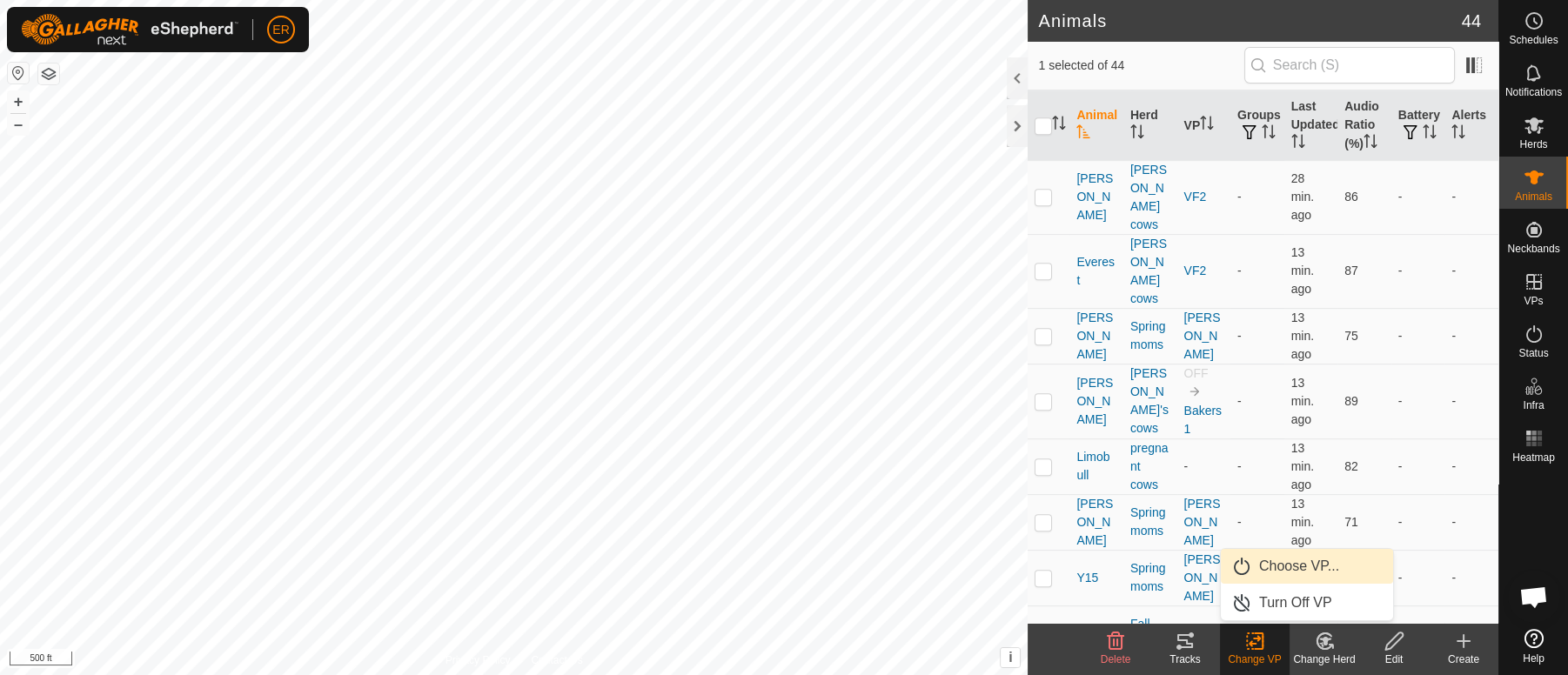
click at [1268, 567] on link "Choose VP..." at bounding box center [1307, 567] width 172 height 35
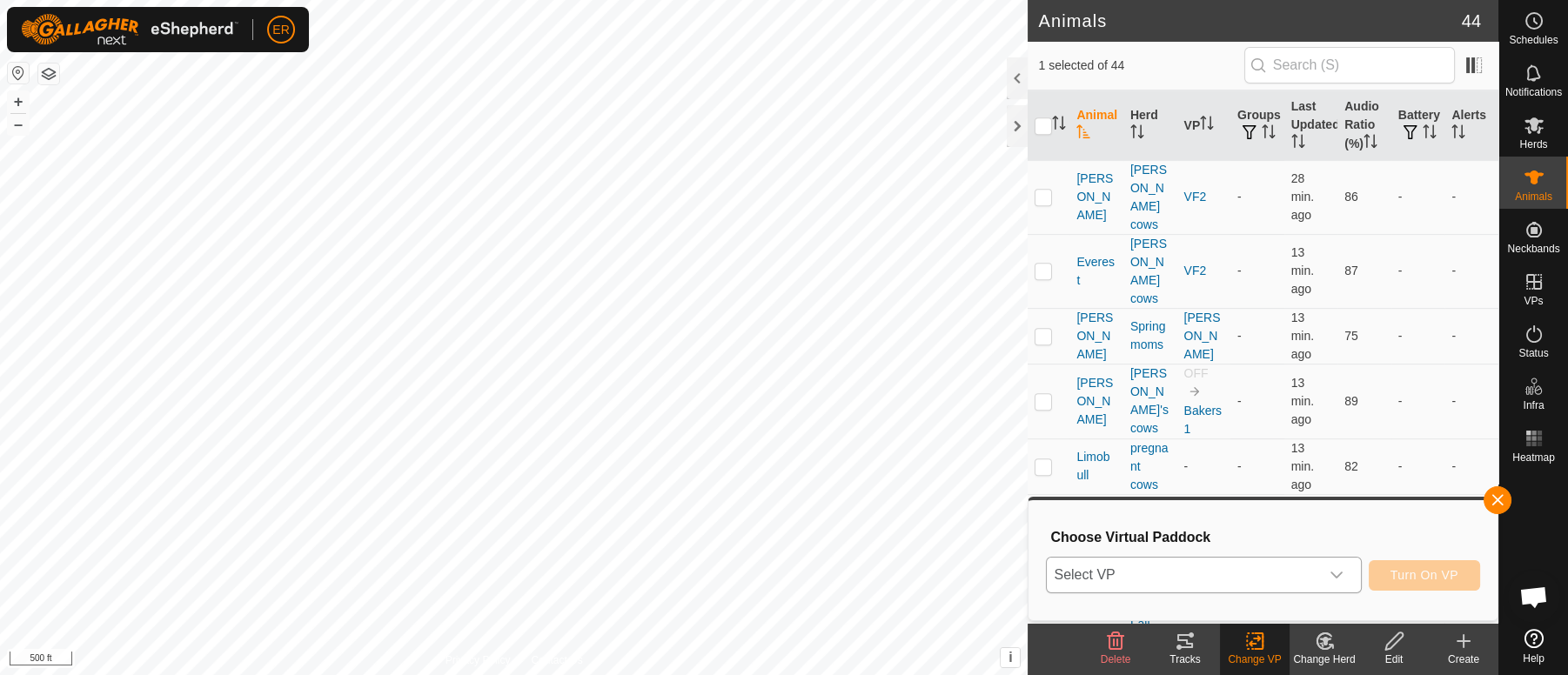
click at [1339, 574] on icon "dropdown trigger" at bounding box center [1337, 576] width 12 height 7
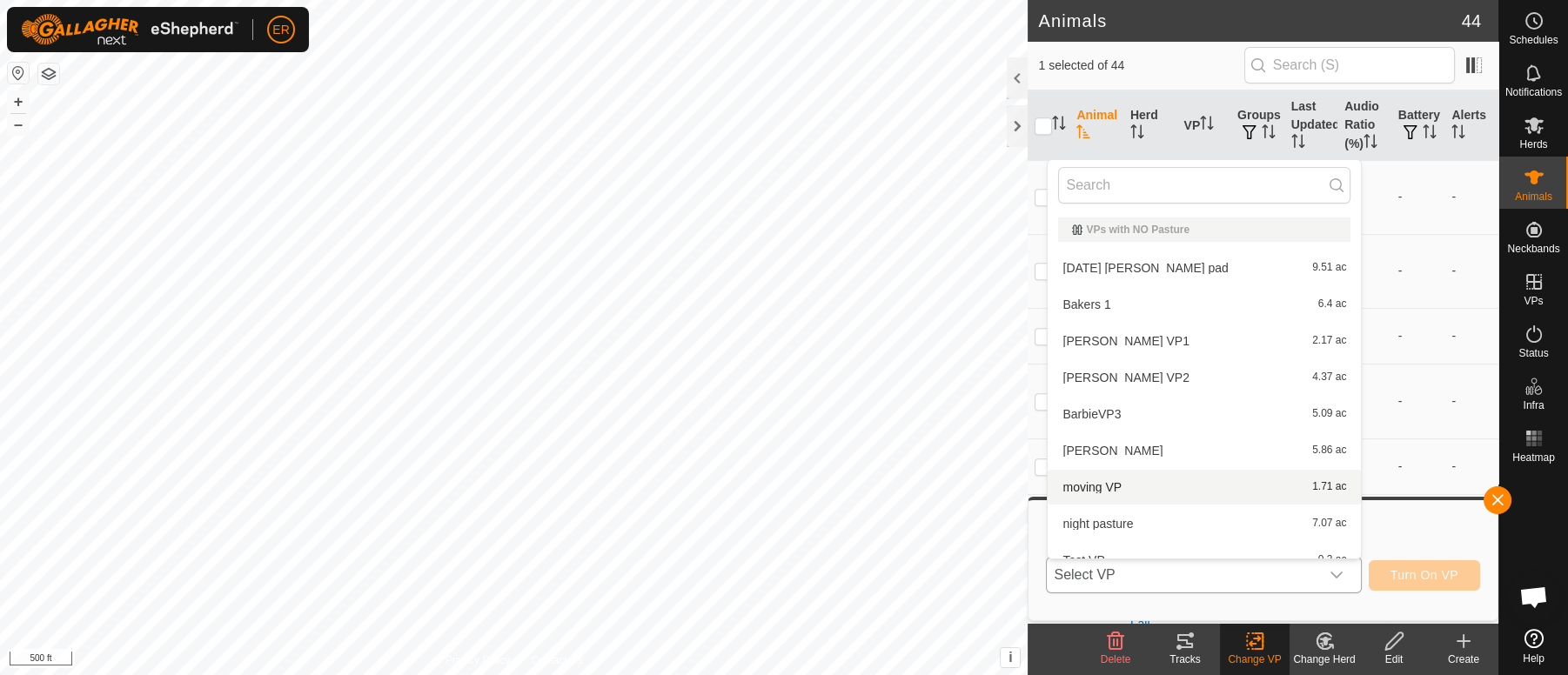
scroll to position [18, 0]
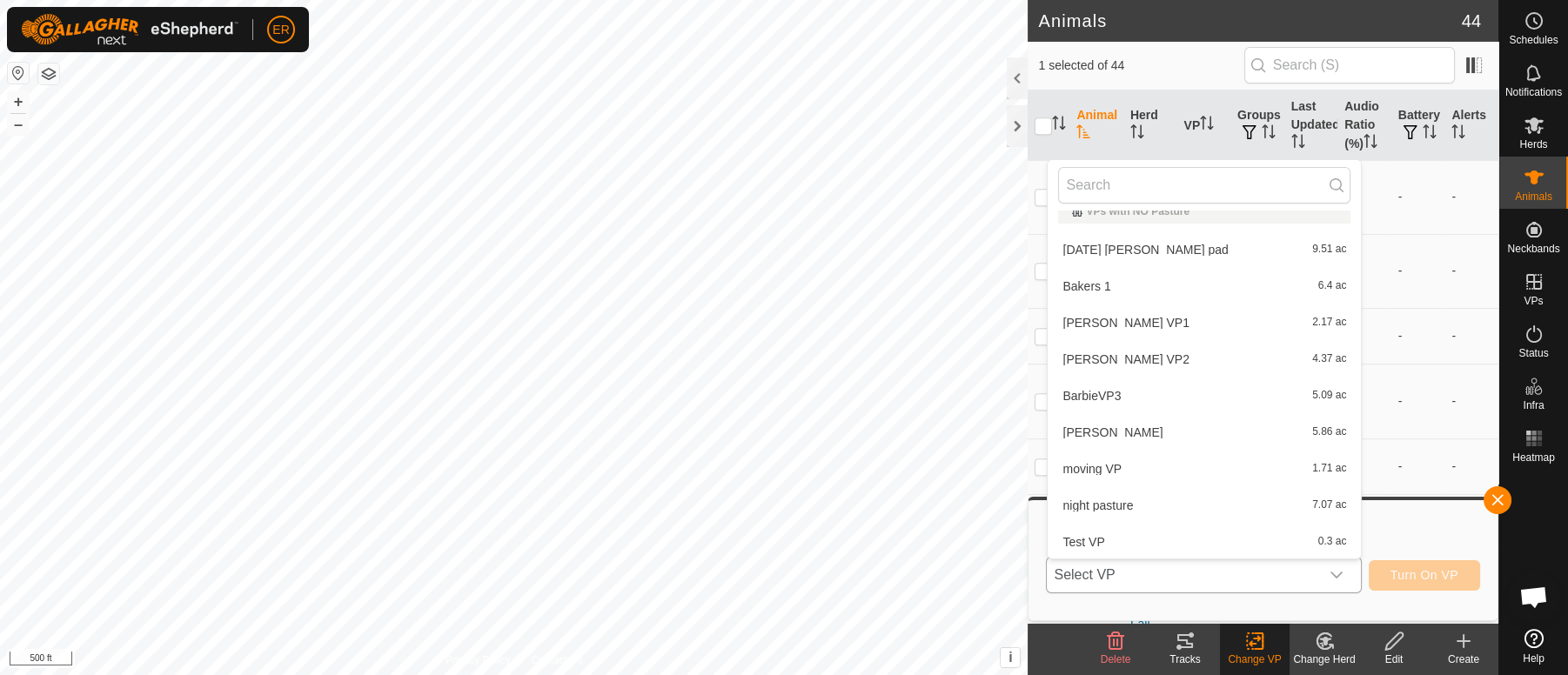
click at [1078, 289] on li "Bakers 1 6.4 ac" at bounding box center [1204, 286] width 313 height 35
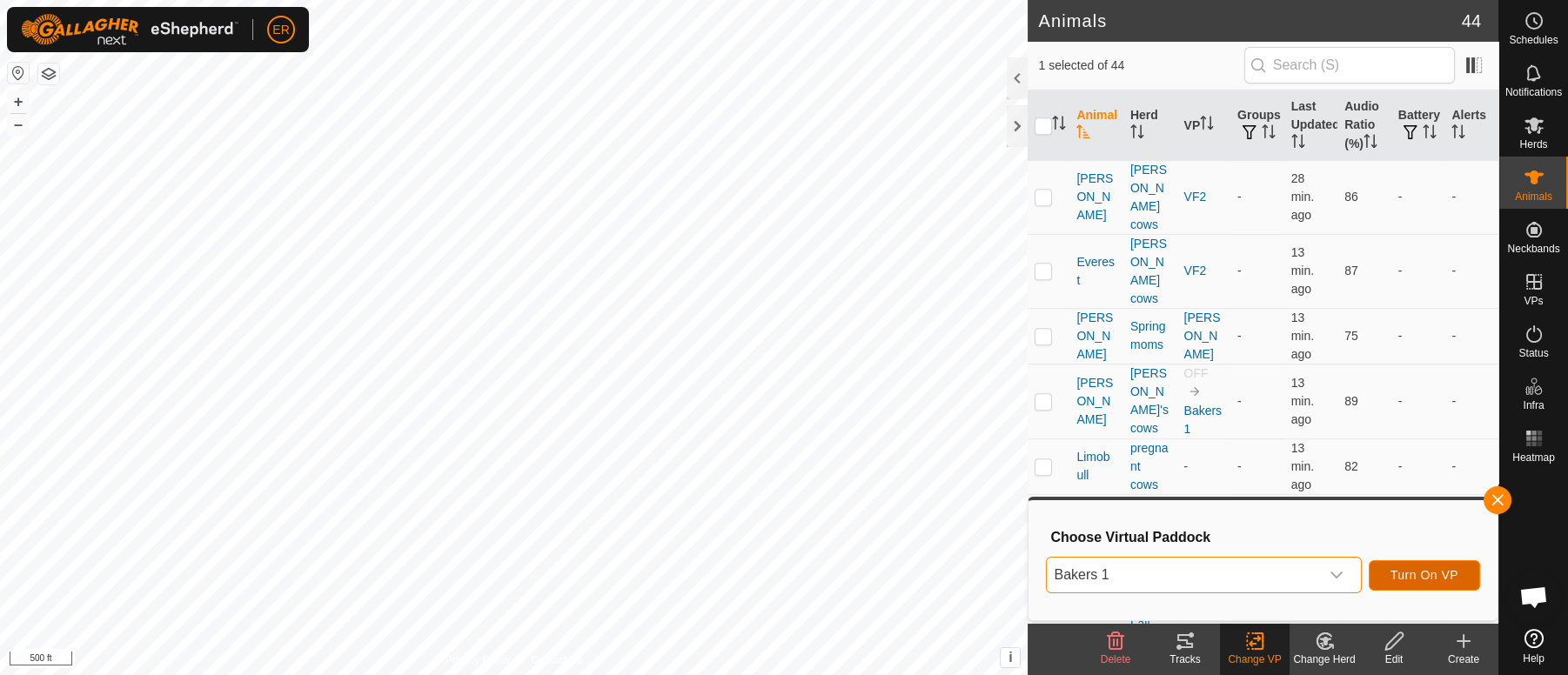
click at [1396, 574] on span "Turn On VP" at bounding box center [1424, 576] width 68 height 14
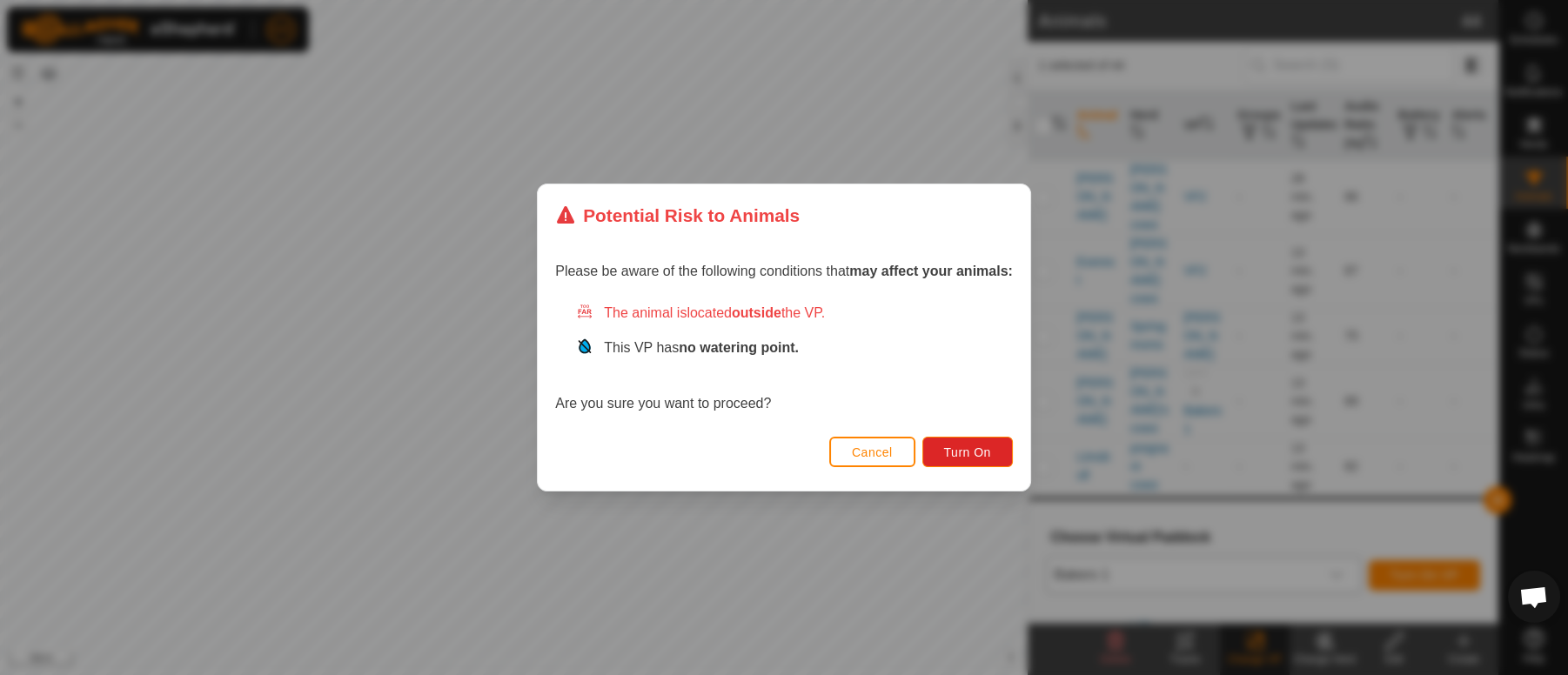
click at [978, 467] on div "Cancel Turn On" at bounding box center [784, 460] width 493 height 59
click at [971, 452] on span "Turn On" at bounding box center [967, 452] width 47 height 14
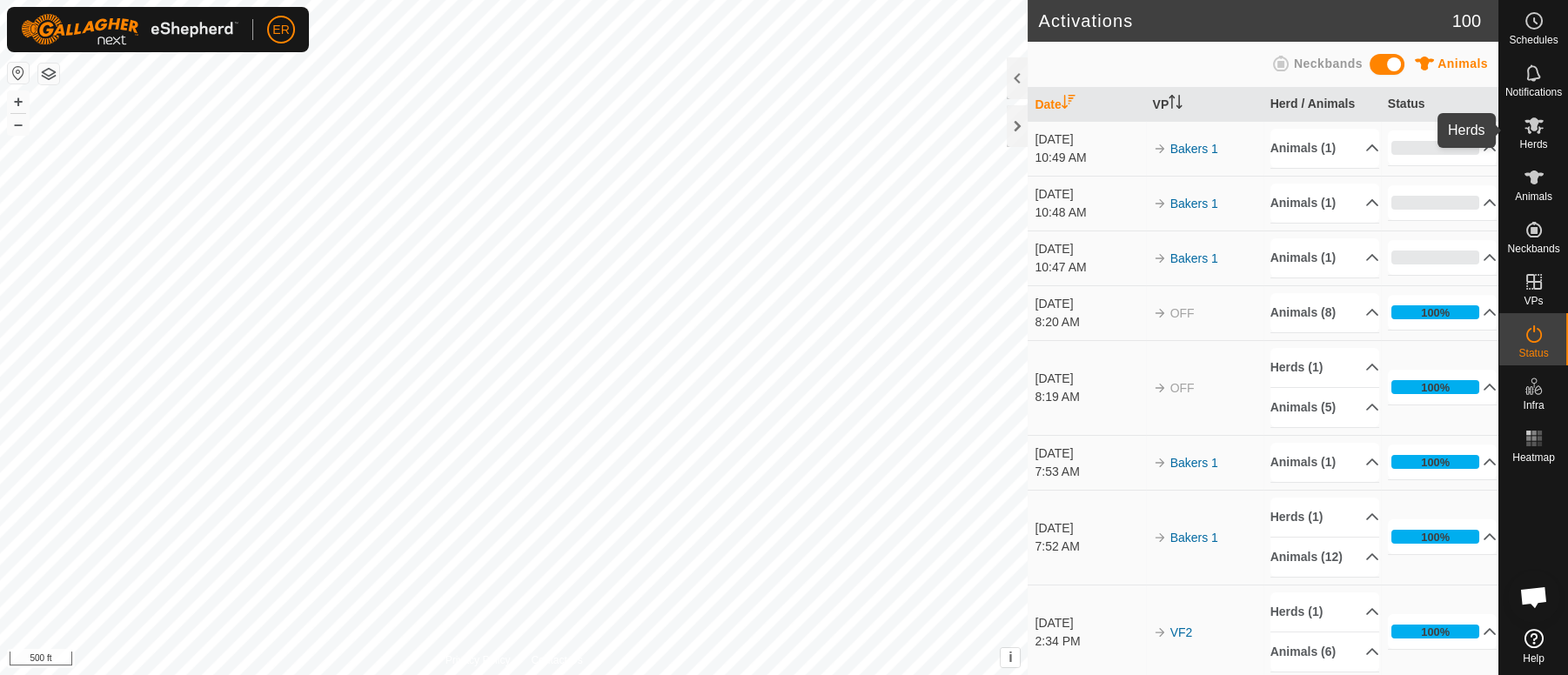
click at [1533, 119] on icon at bounding box center [1534, 125] width 19 height 17
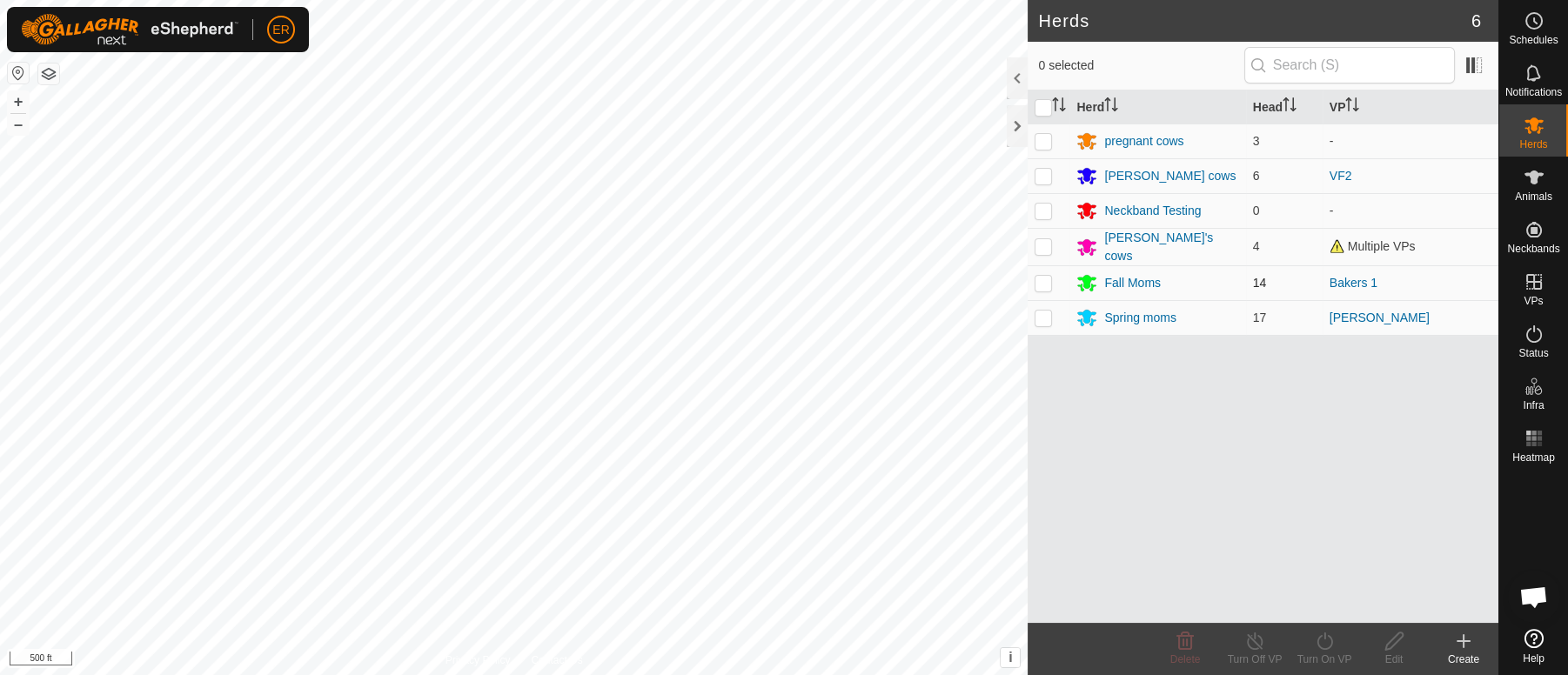
click at [1047, 279] on p-checkbox at bounding box center [1043, 282] width 18 height 14
click at [1039, 279] on p-checkbox at bounding box center [1043, 282] width 18 height 14
click at [1044, 280] on p-checkbox at bounding box center [1043, 282] width 18 height 14
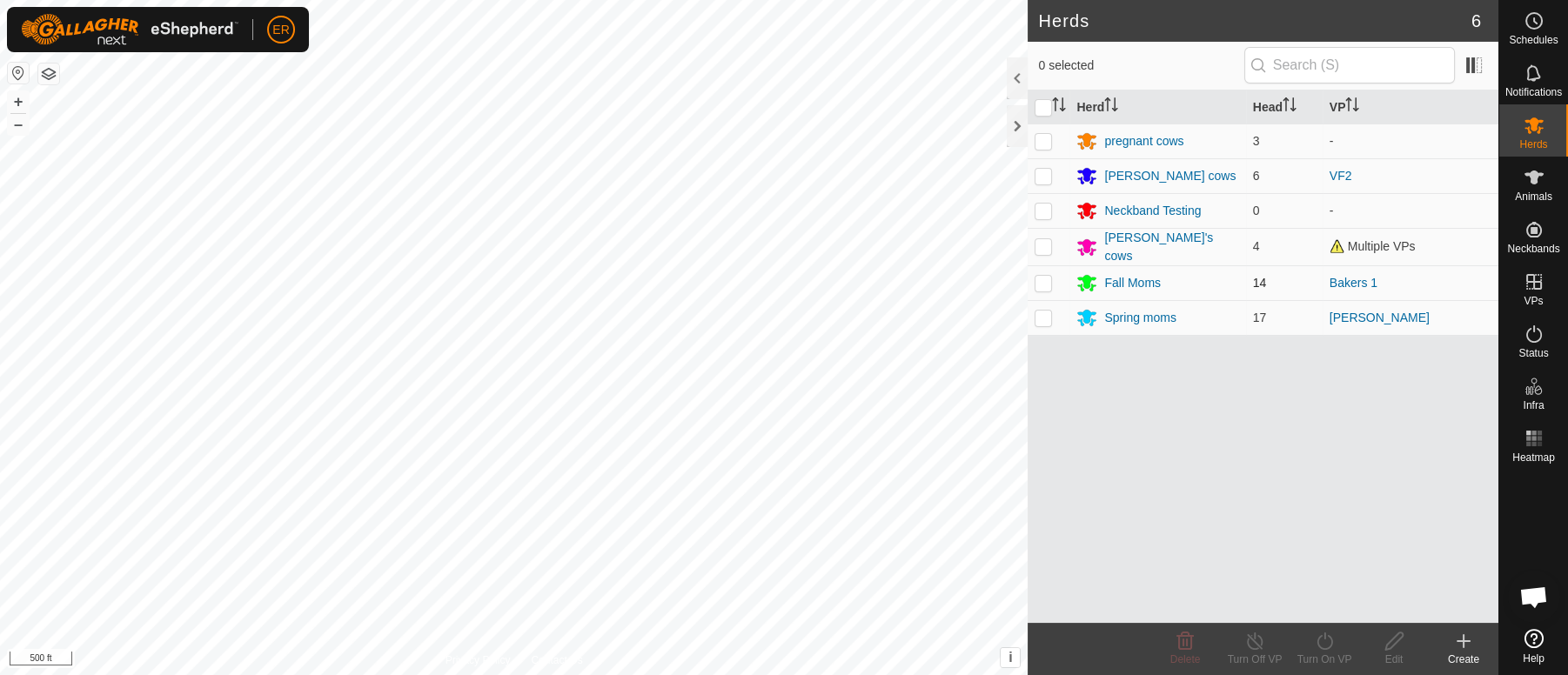
checkbox input "true"
click at [1321, 643] on icon at bounding box center [1324, 642] width 22 height 21
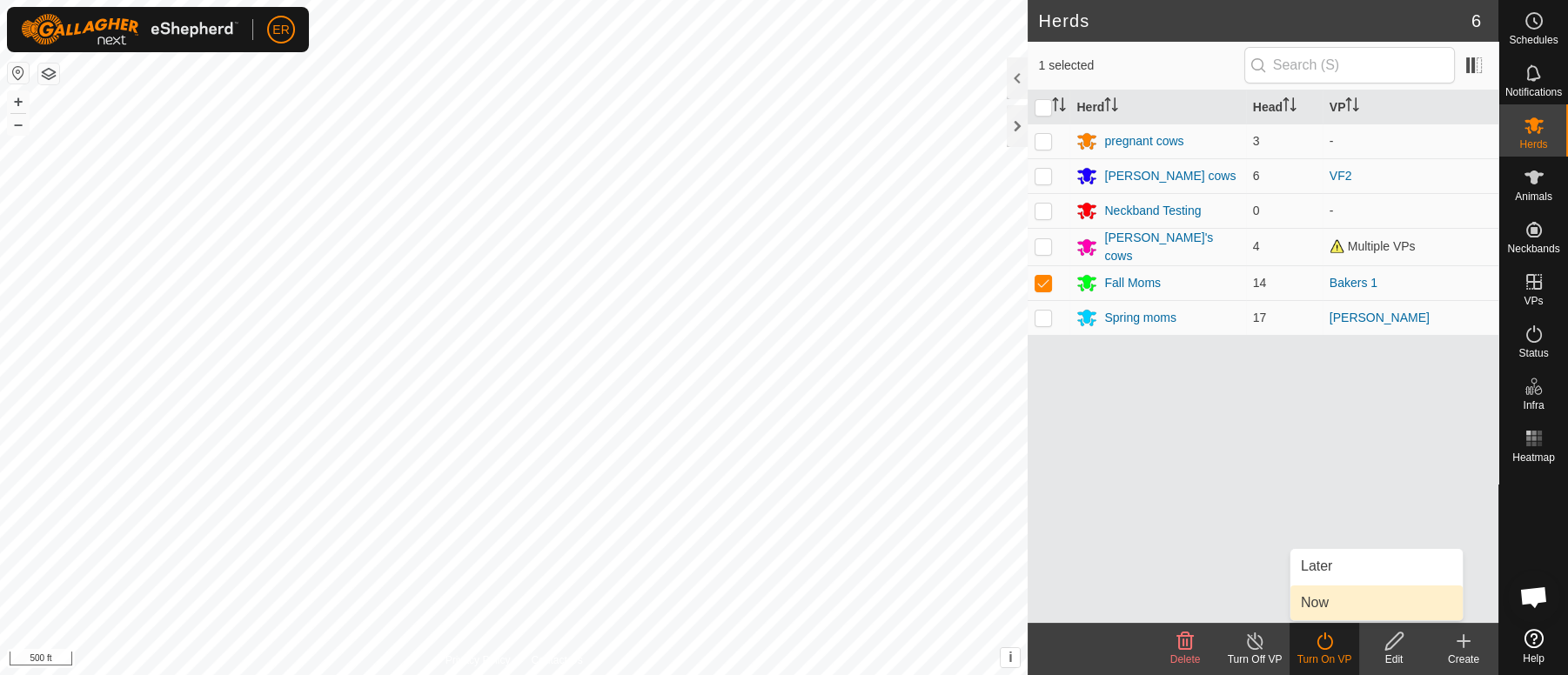
click at [1317, 603] on link "Now" at bounding box center [1376, 603] width 172 height 35
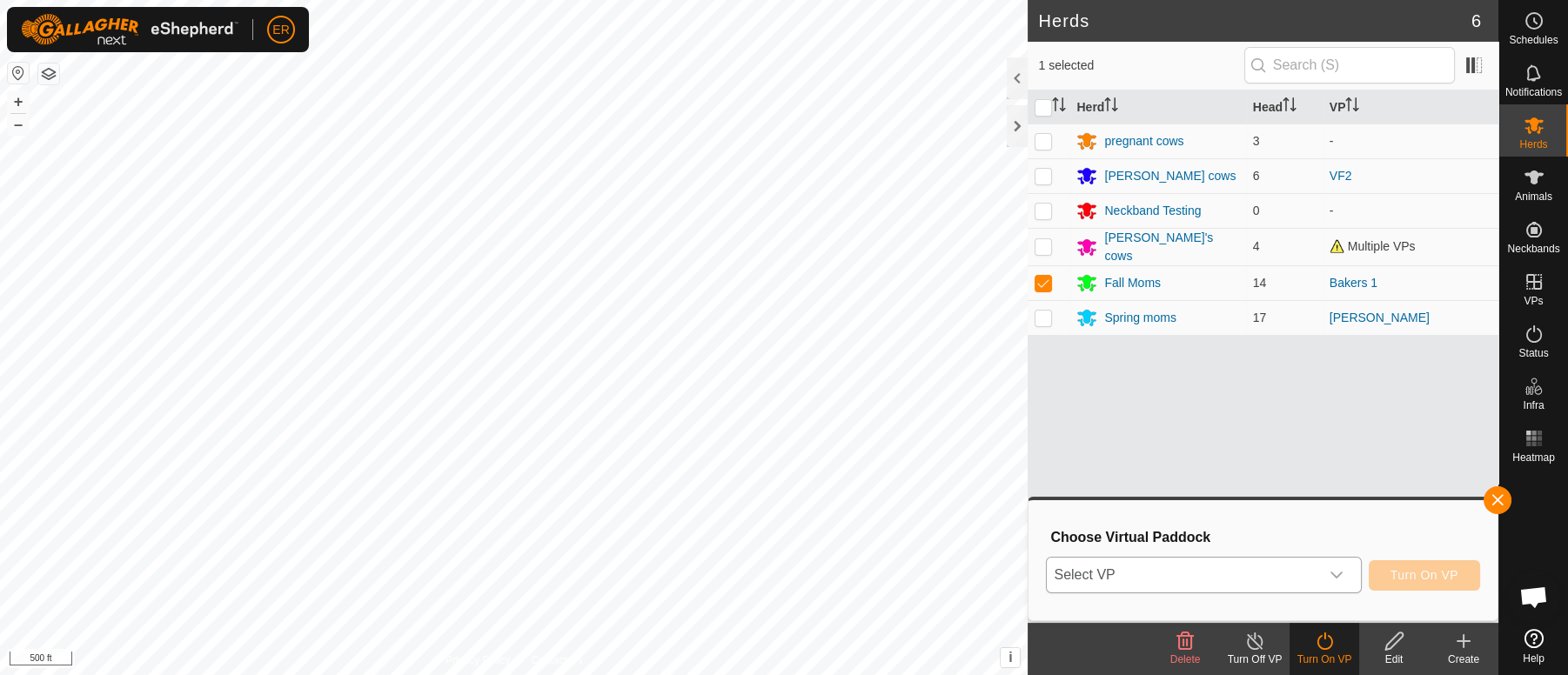
click at [1336, 574] on icon "dropdown trigger" at bounding box center [1337, 576] width 14 height 14
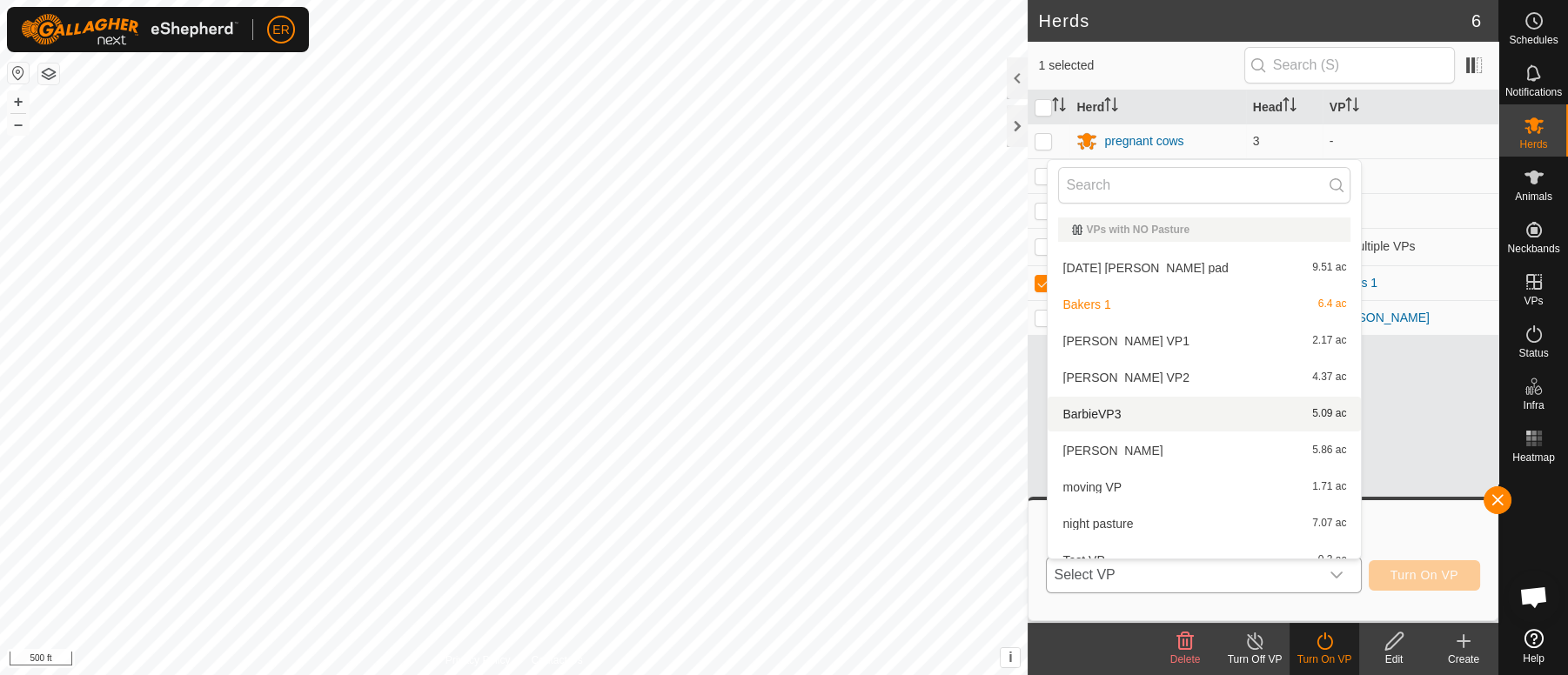
scroll to position [18, 0]
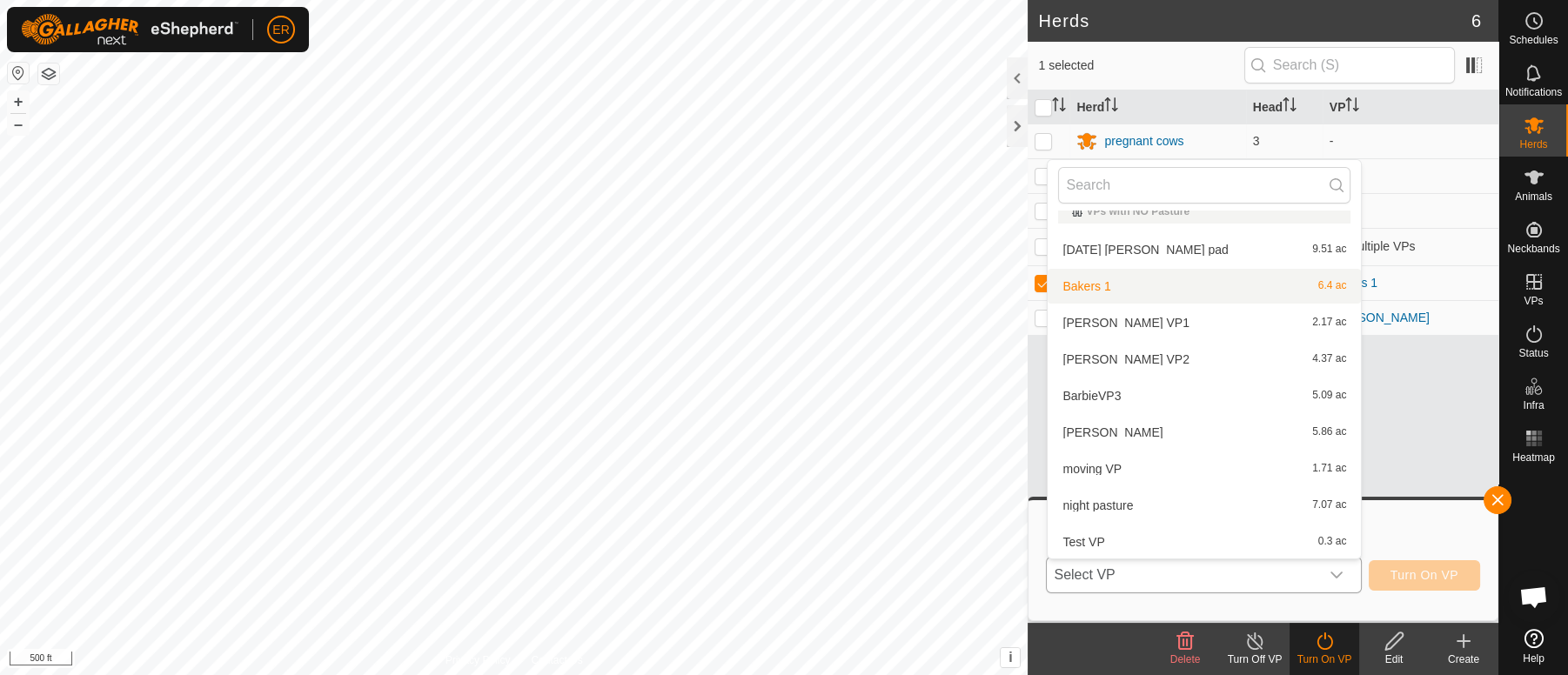
click at [1077, 280] on li "Bakers 1 6.4 ac" at bounding box center [1204, 286] width 313 height 35
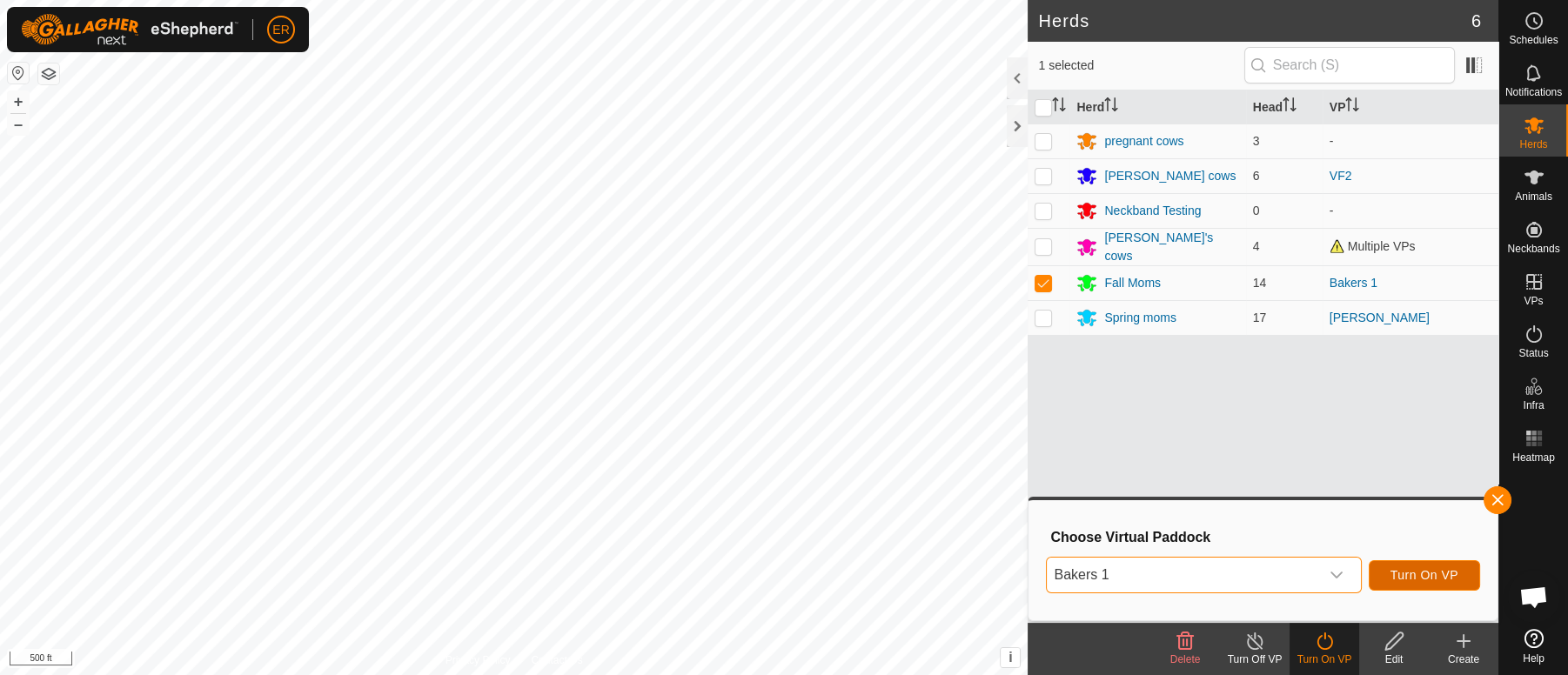
click at [1403, 572] on span "Turn On VP" at bounding box center [1424, 576] width 68 height 14
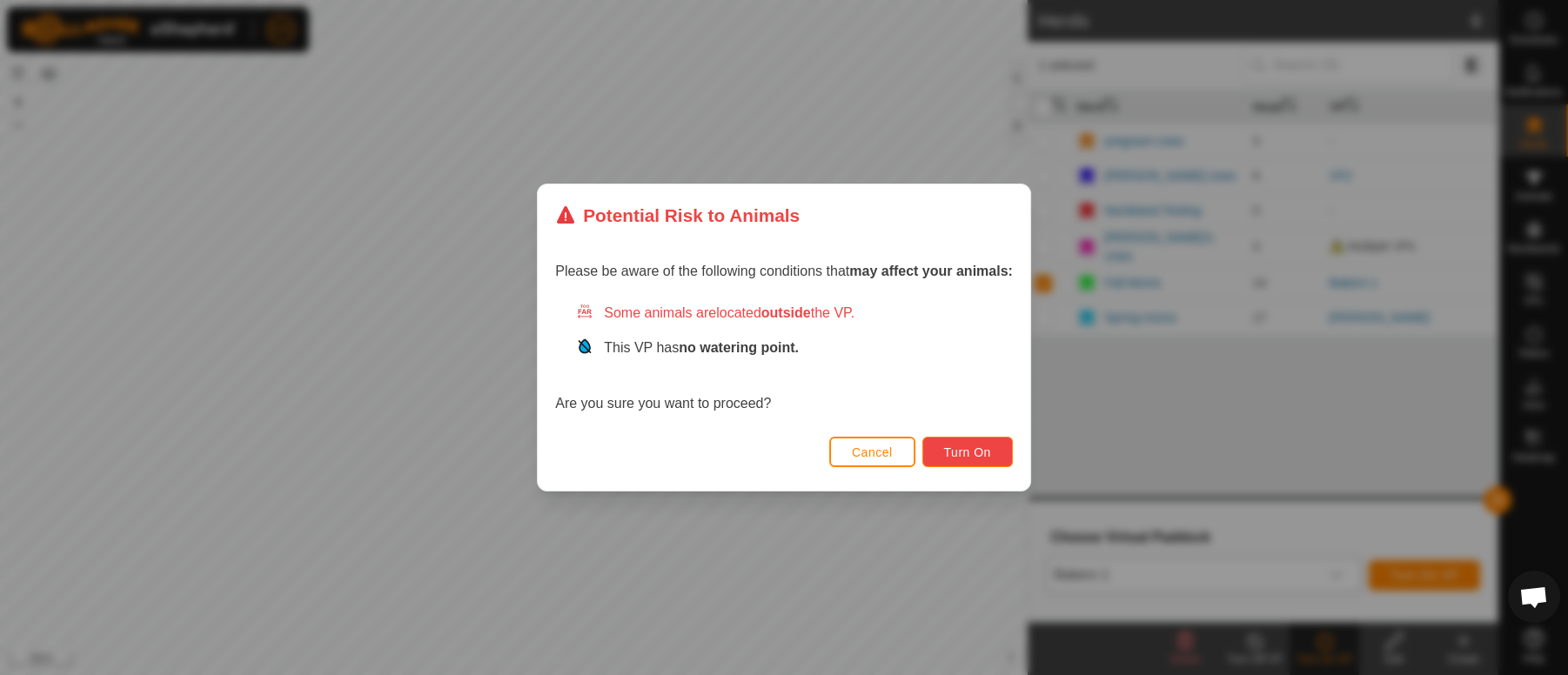
click at [966, 454] on span "Turn On" at bounding box center [967, 452] width 47 height 14
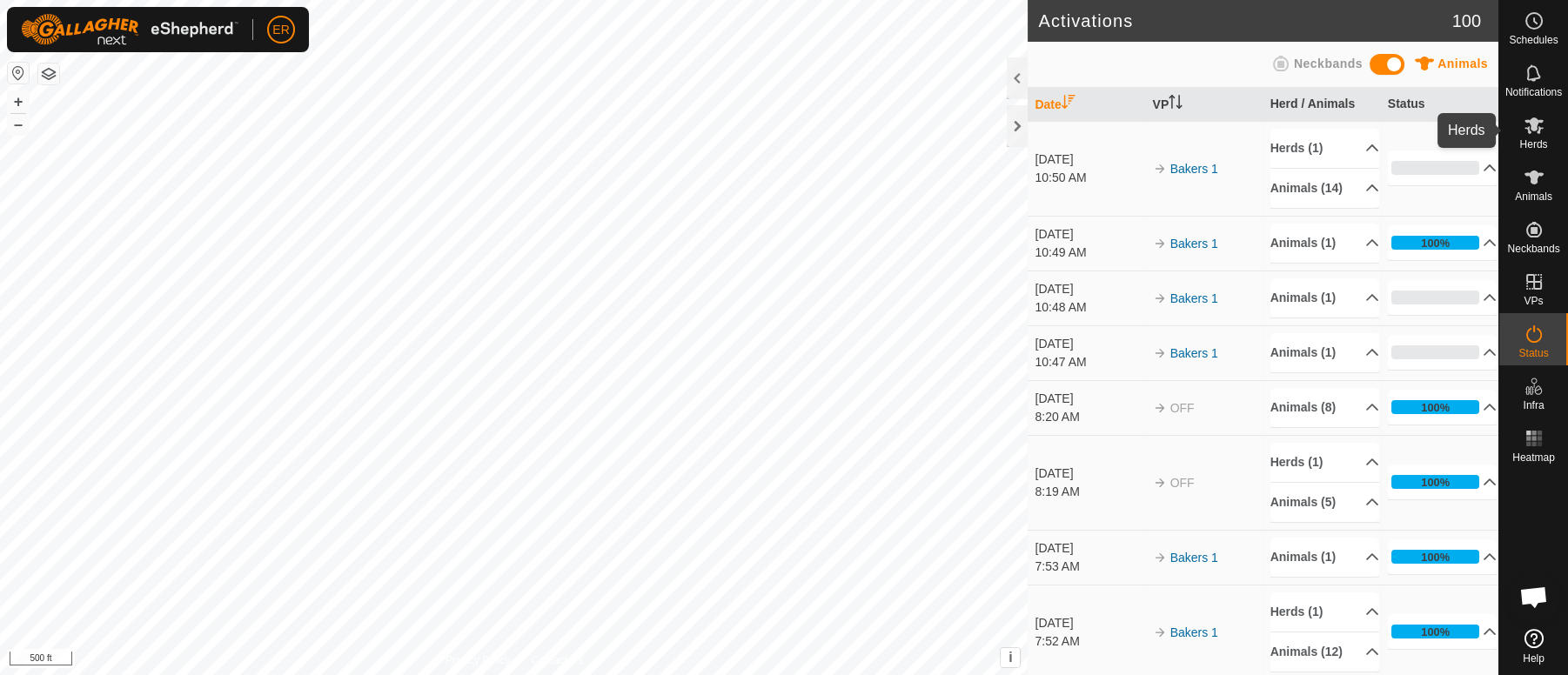
click at [1536, 118] on icon at bounding box center [1534, 125] width 21 height 21
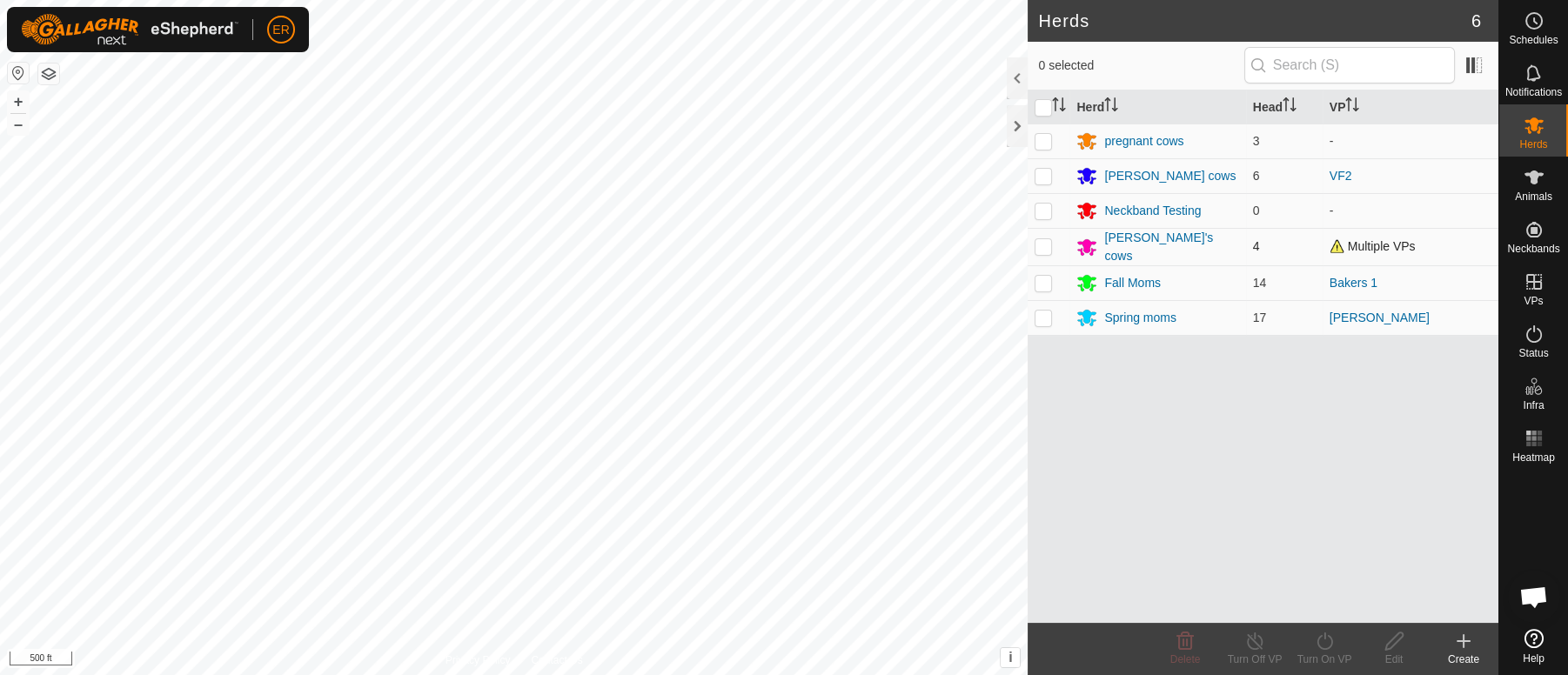
click at [1040, 249] on p-checkbox at bounding box center [1043, 246] width 18 height 14
checkbox input "false"
